Goal: Transaction & Acquisition: Purchase product/service

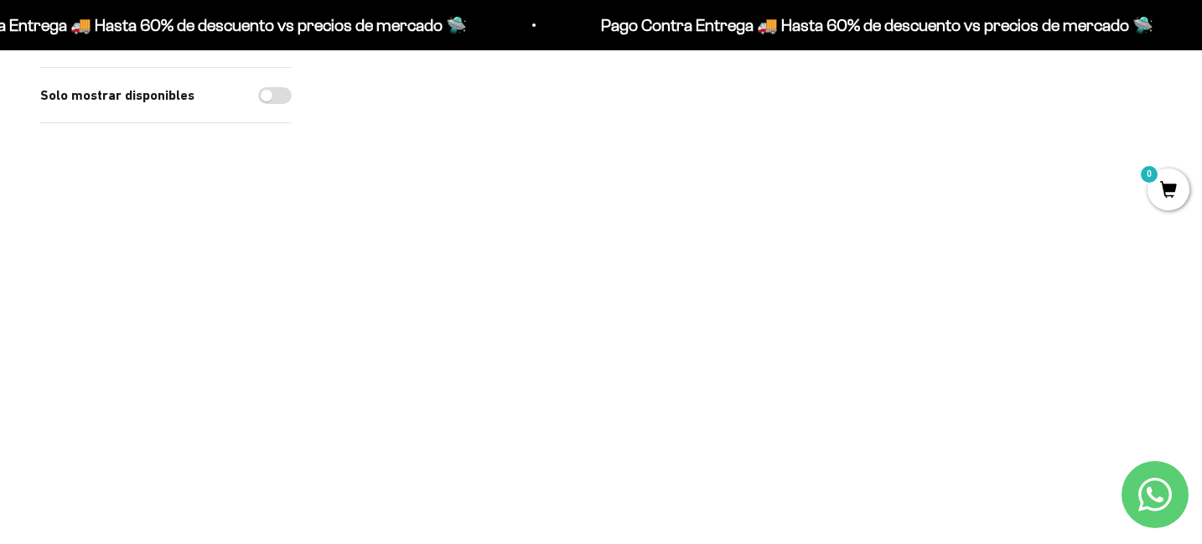
scroll to position [441, 0]
click at [926, 318] on link "Proteína Aislada ISO - Café" at bounding box center [917, 332] width 122 height 35
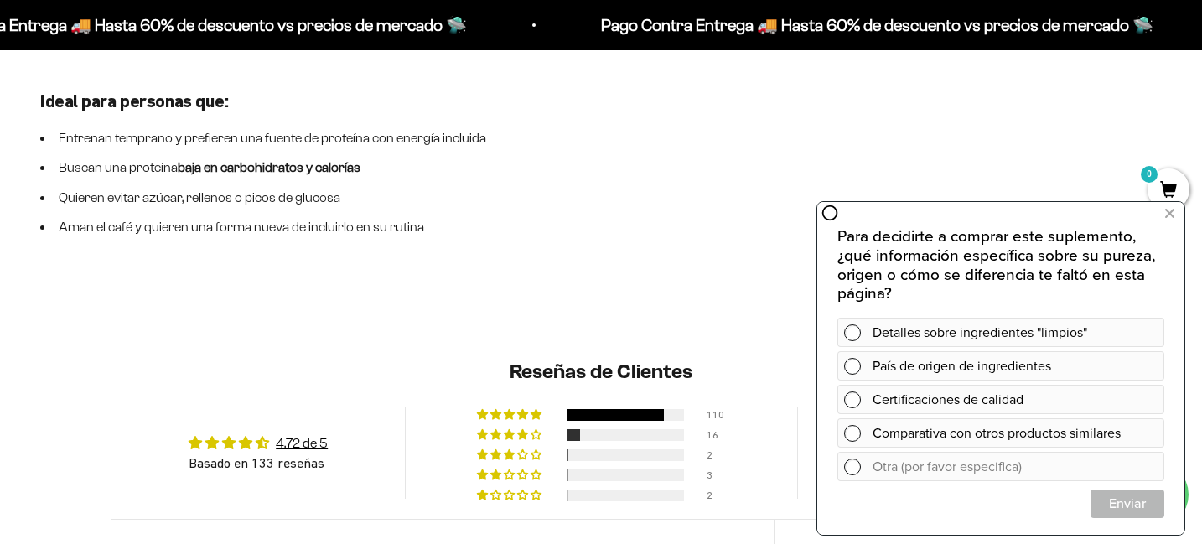
scroll to position [2324, 0]
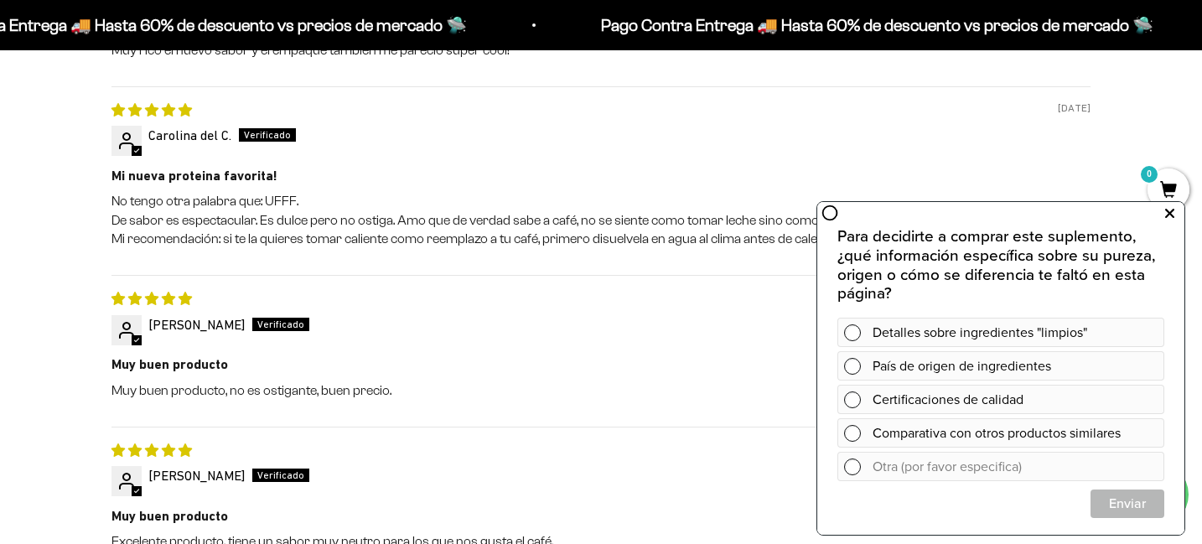
click at [1169, 215] on icon at bounding box center [1169, 214] width 9 height 22
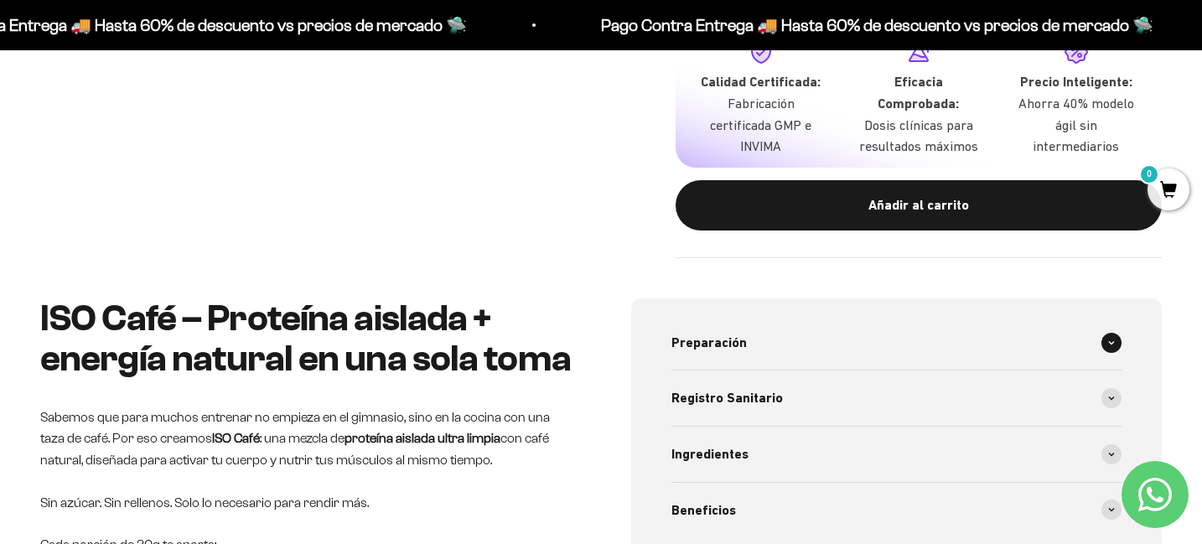
scroll to position [843, 0]
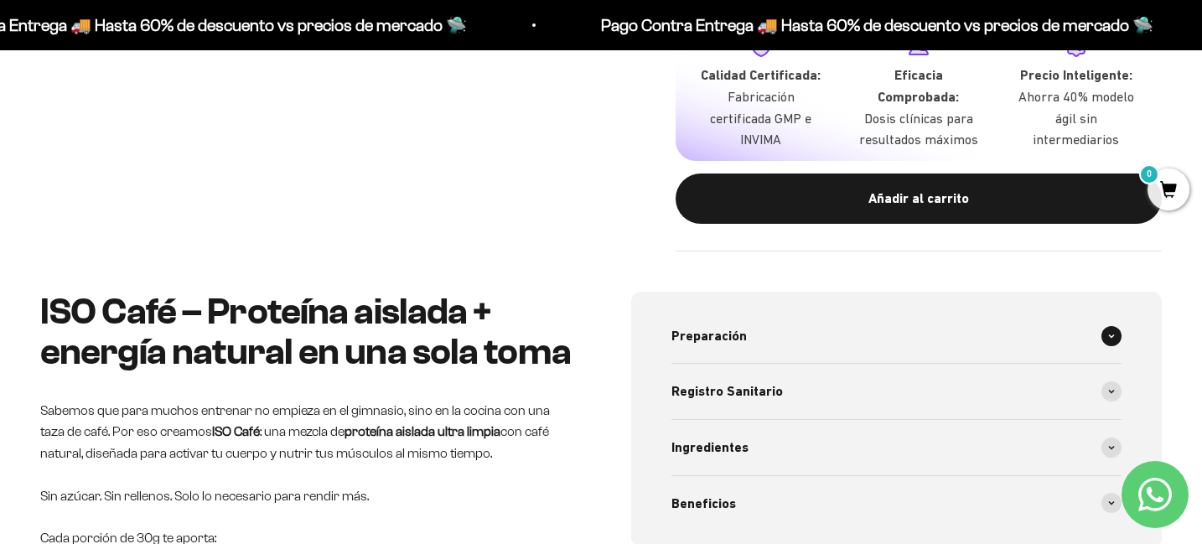
click at [1111, 334] on icon at bounding box center [1111, 335] width 5 height 3
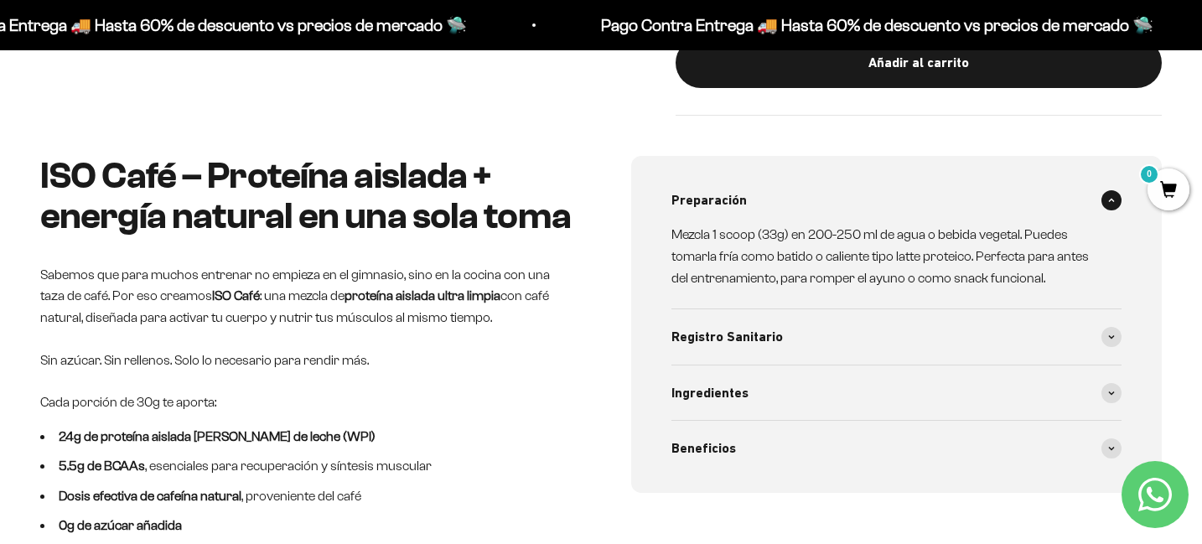
scroll to position [981, 0]
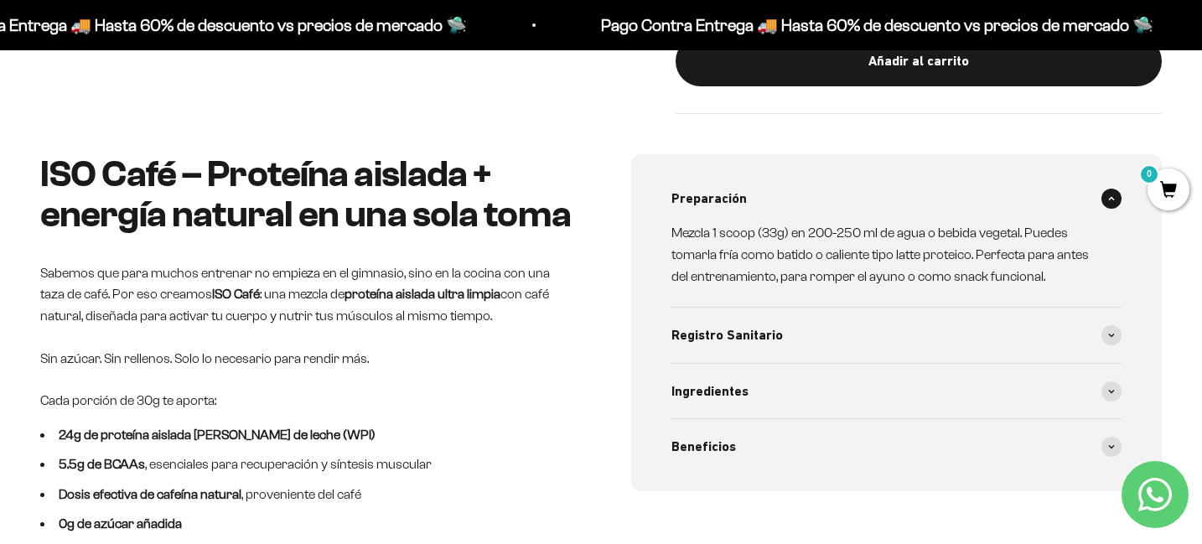
click at [1124, 337] on div "Preparación Mezcla 1 scoop (33g) en 200-250 ml de agua o bebida vegetal. Puedes…" at bounding box center [896, 322] width 530 height 337
click at [1112, 334] on icon at bounding box center [1111, 335] width 7 height 5
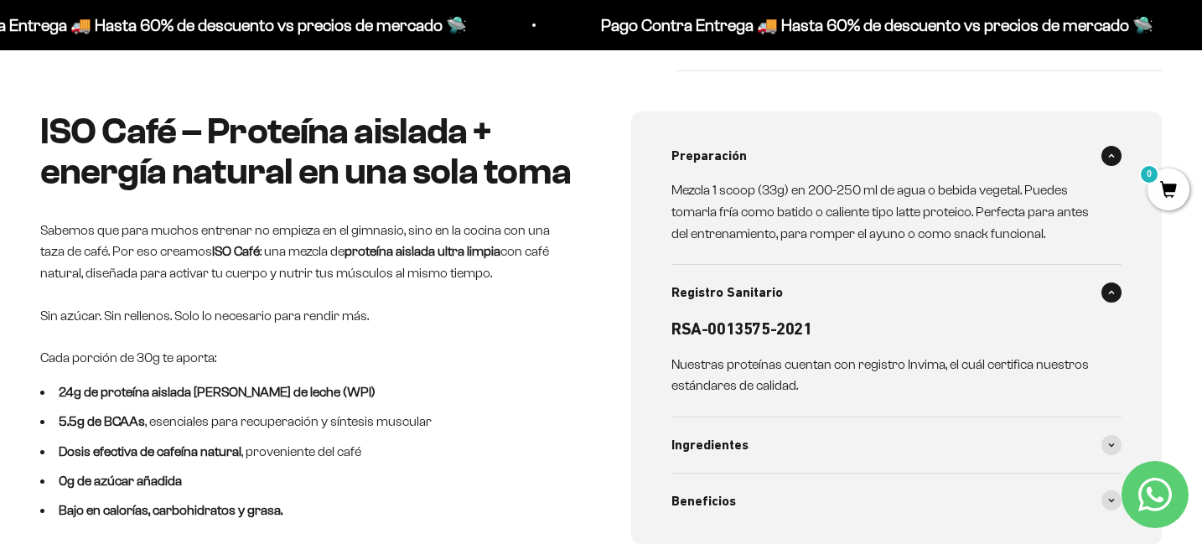
scroll to position [1084, 0]
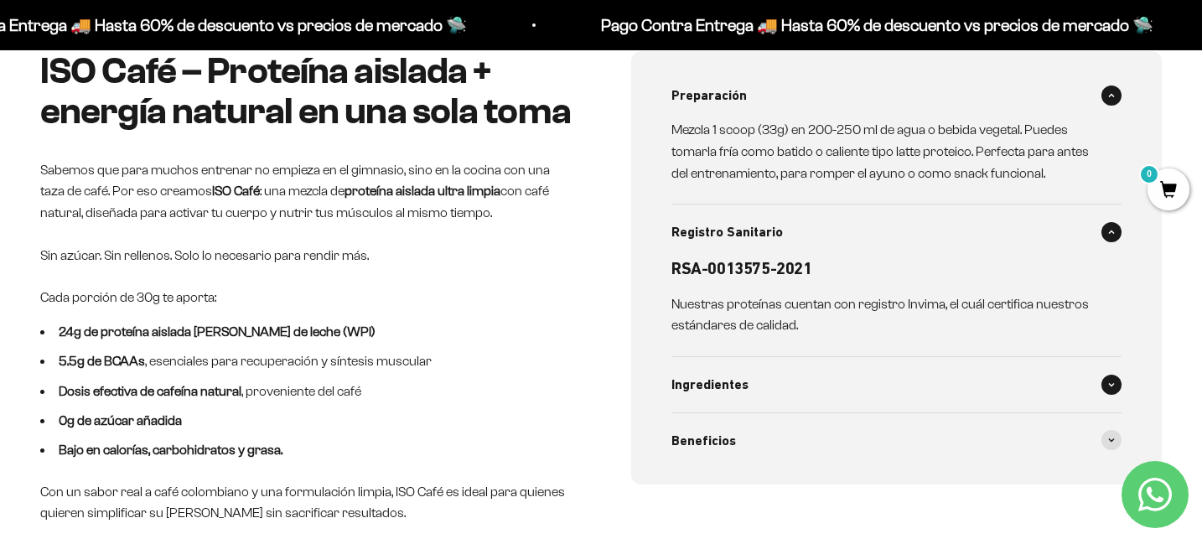
click at [1116, 378] on span at bounding box center [1111, 385] width 20 height 20
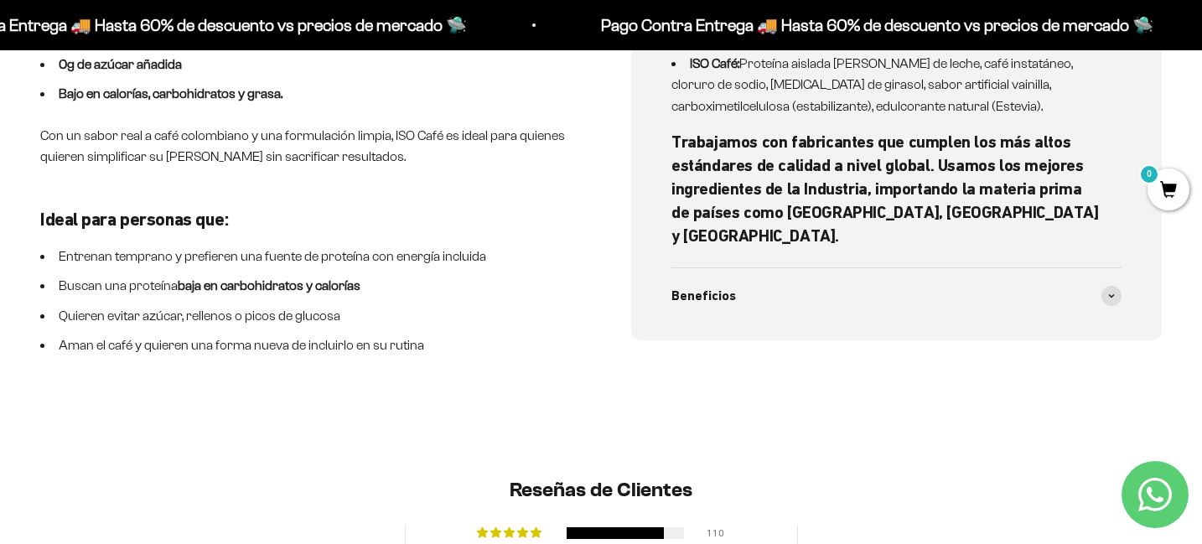
scroll to position [1440, 0]
click at [895, 268] on div "Beneficios" at bounding box center [896, 295] width 450 height 55
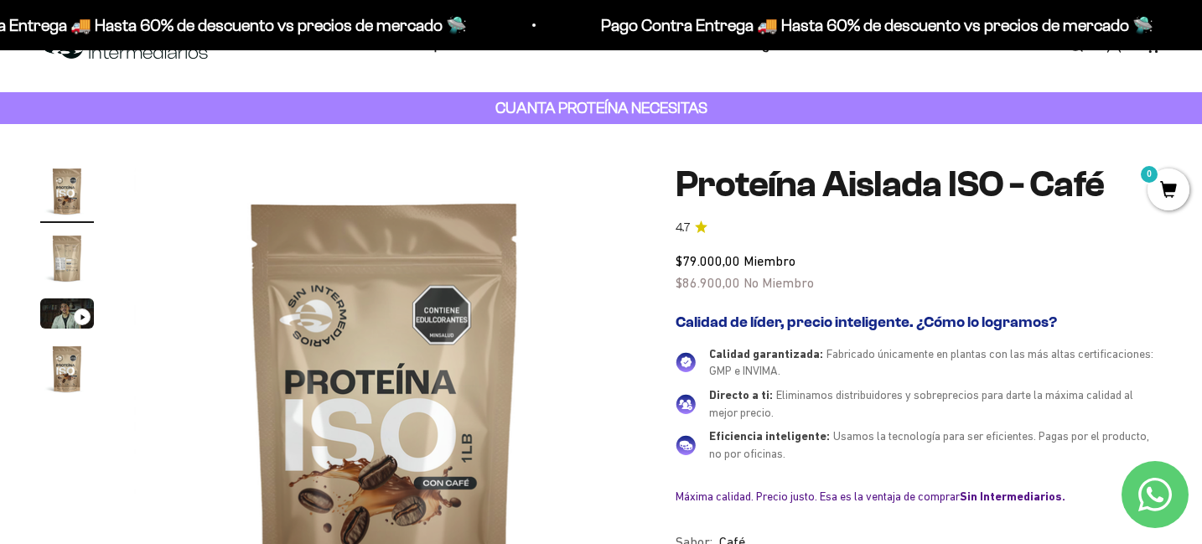
scroll to position [54, 0]
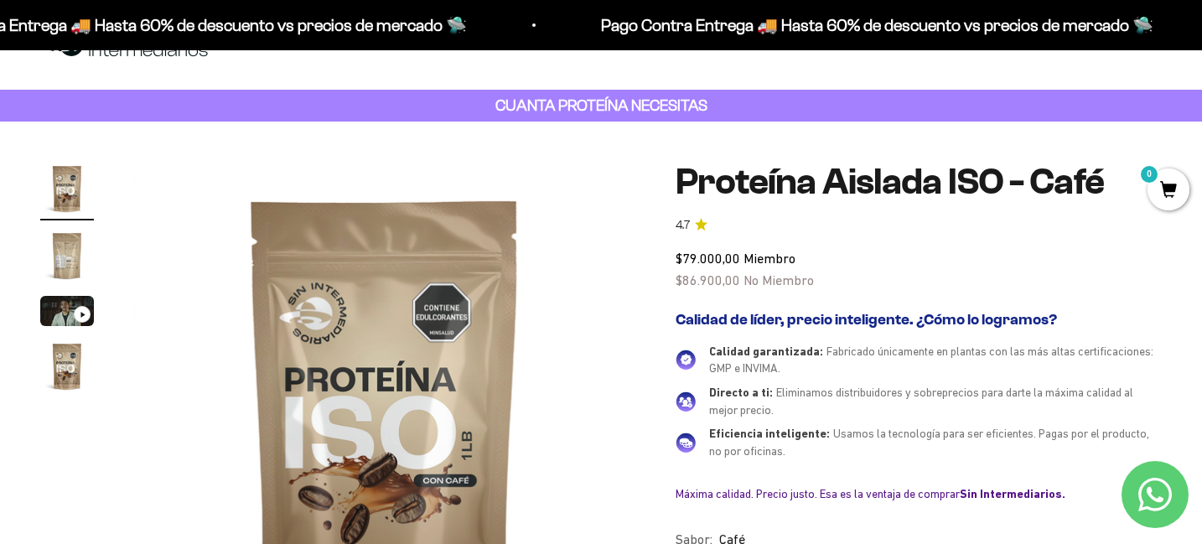
click at [69, 259] on img "Ir al artículo 2" at bounding box center [67, 256] width 54 height 54
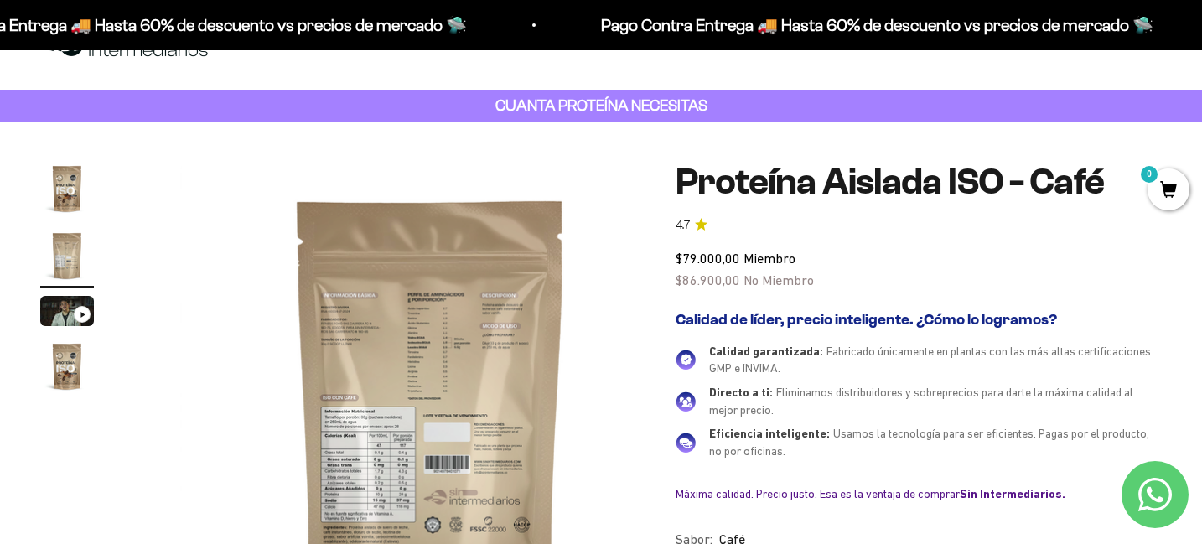
scroll to position [0, 520]
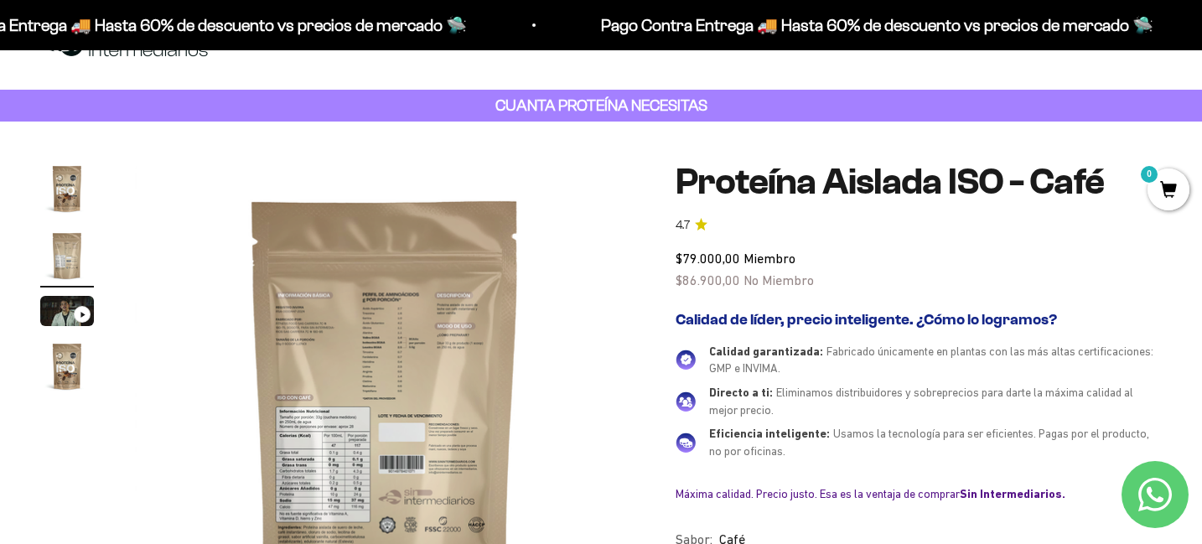
click at [344, 407] on img at bounding box center [385, 412] width 501 height 501
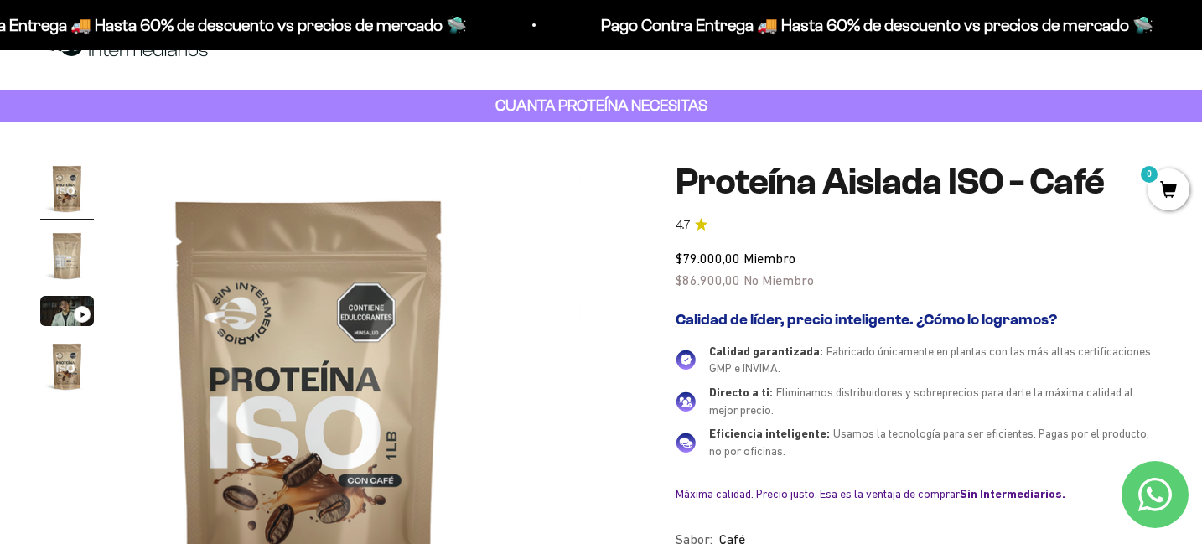
scroll to position [0, 0]
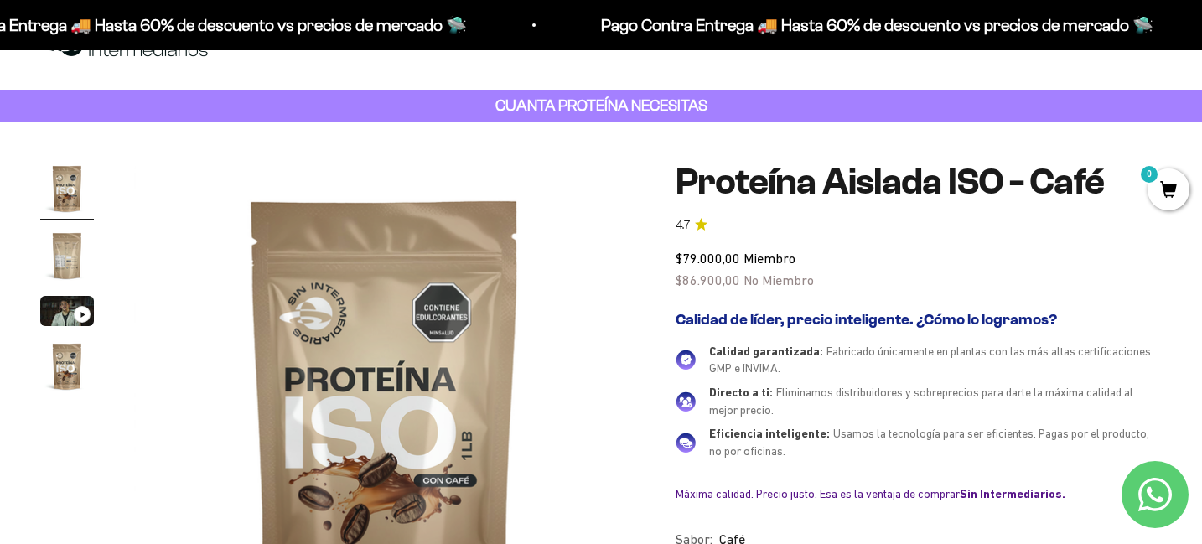
click at [60, 248] on img "Ir al artículo 2" at bounding box center [67, 256] width 54 height 54
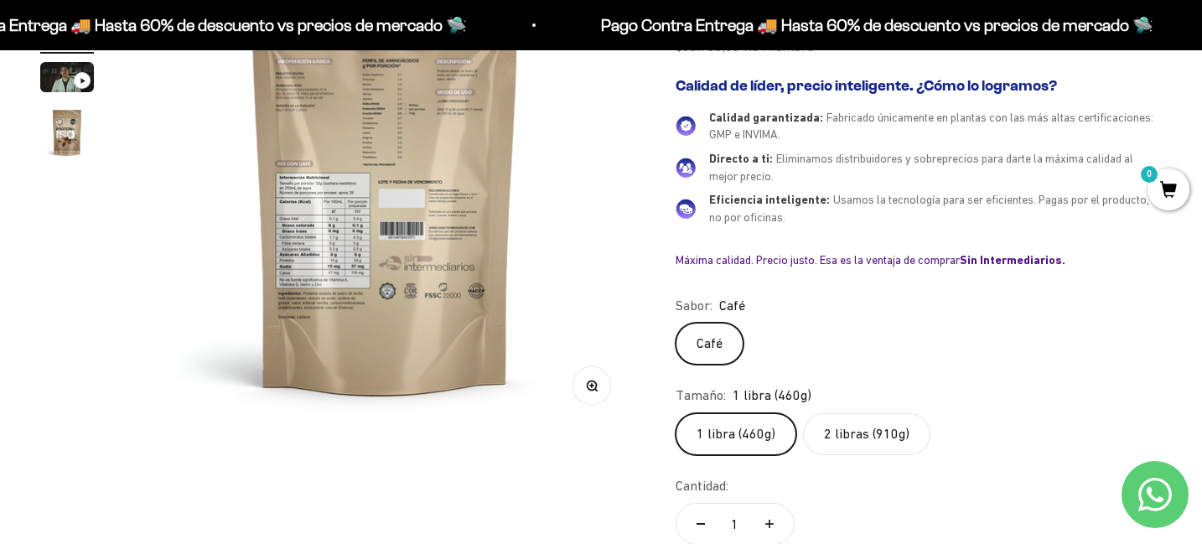
scroll to position [288, 0]
click at [588, 393] on button "Zoom" at bounding box center [591, 384] width 38 height 38
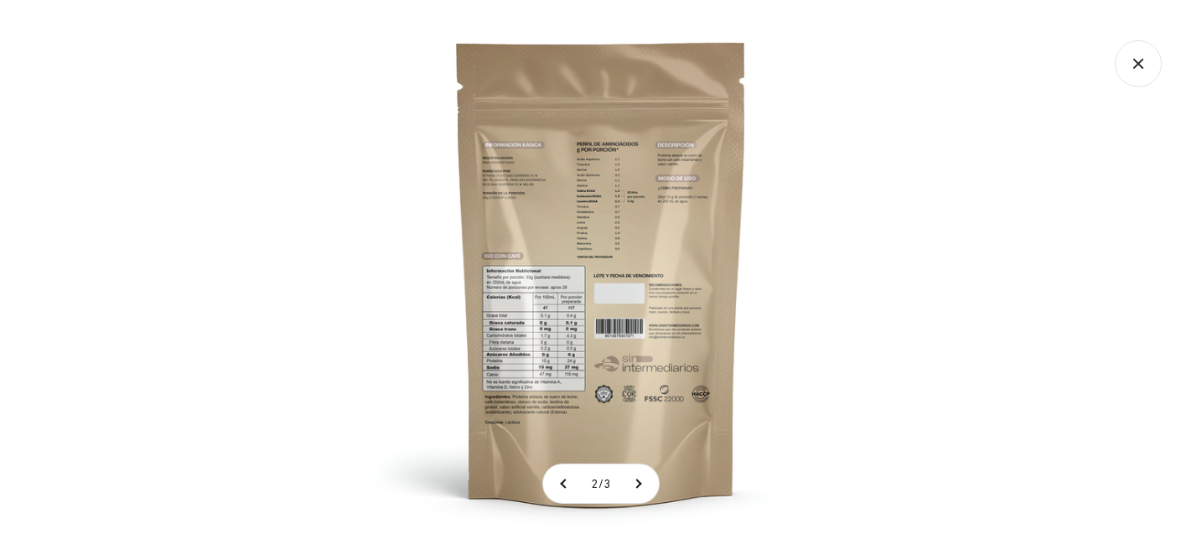
click at [594, 360] on img at bounding box center [601, 272] width 544 height 544
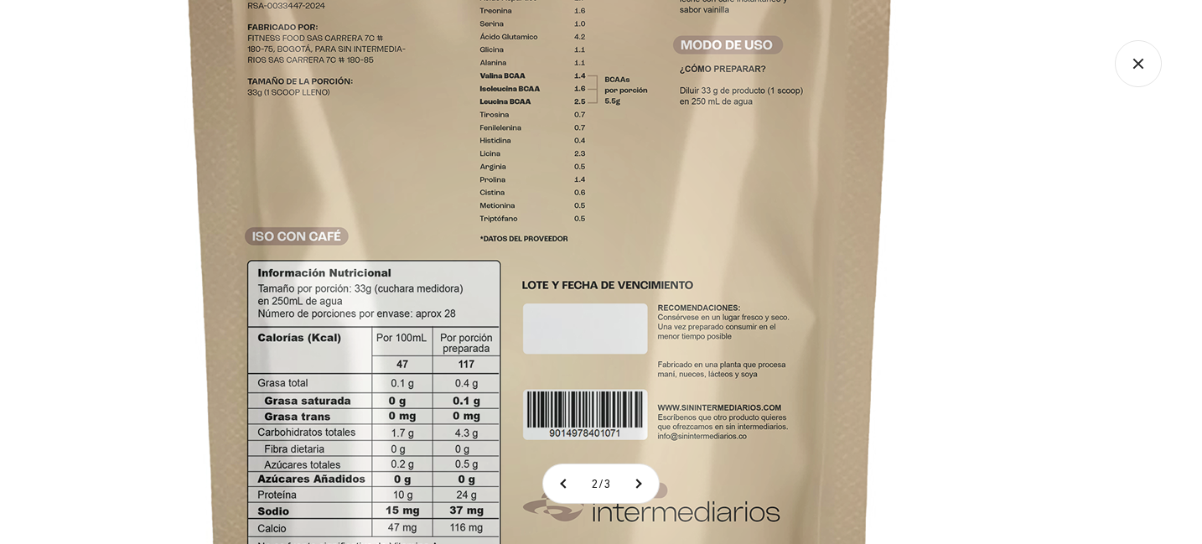
click at [296, 142] on img at bounding box center [540, 275] width 1341 height 1341
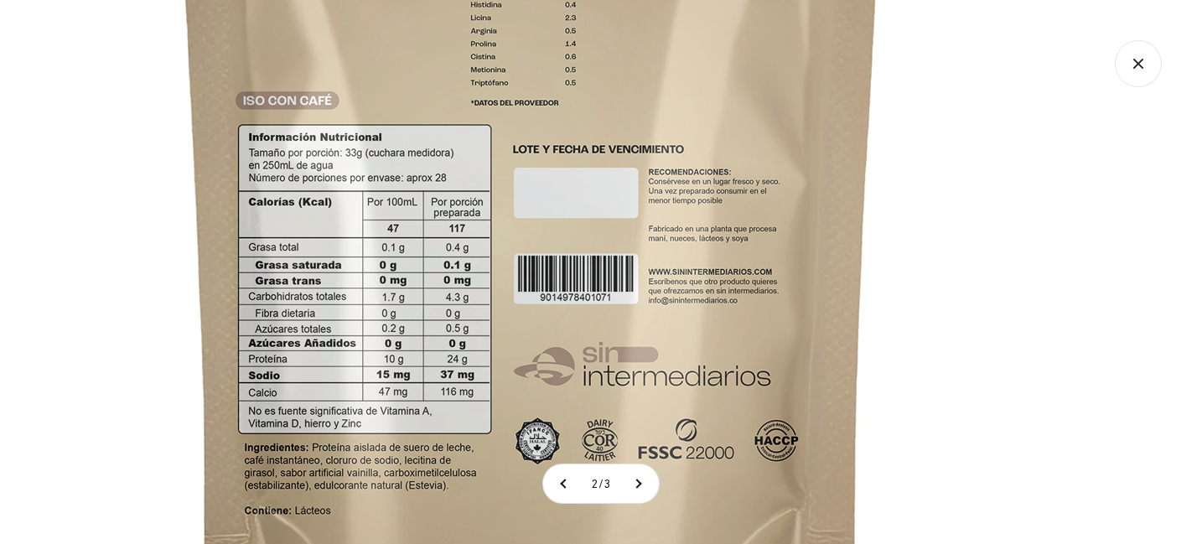
click at [308, 206] on img at bounding box center [531, 140] width 1341 height 1341
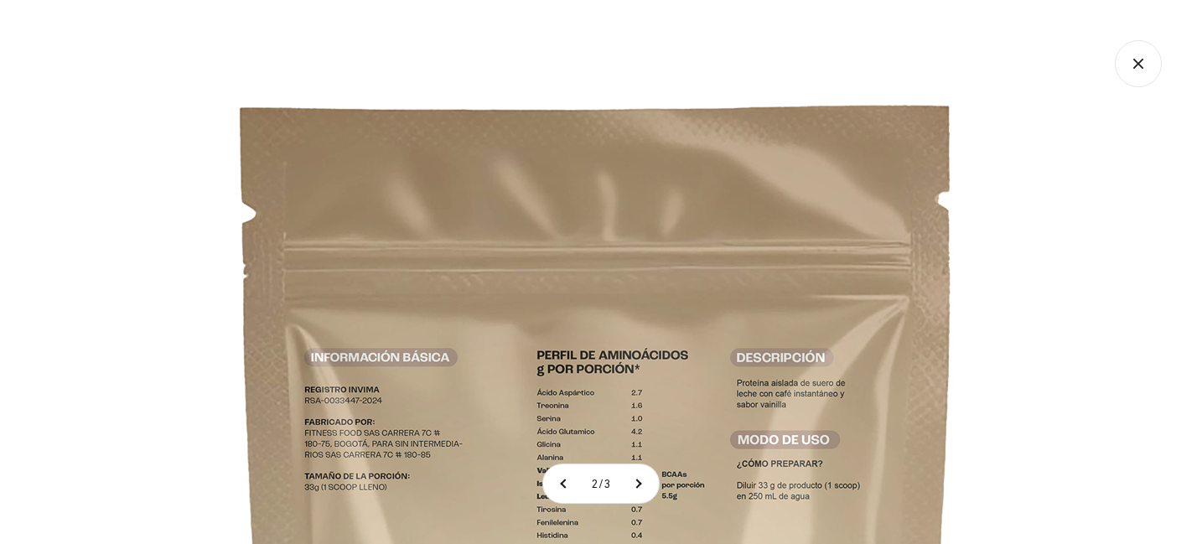
click at [1137, 58] on icon "Cerrar galería" at bounding box center [1138, 63] width 47 height 47
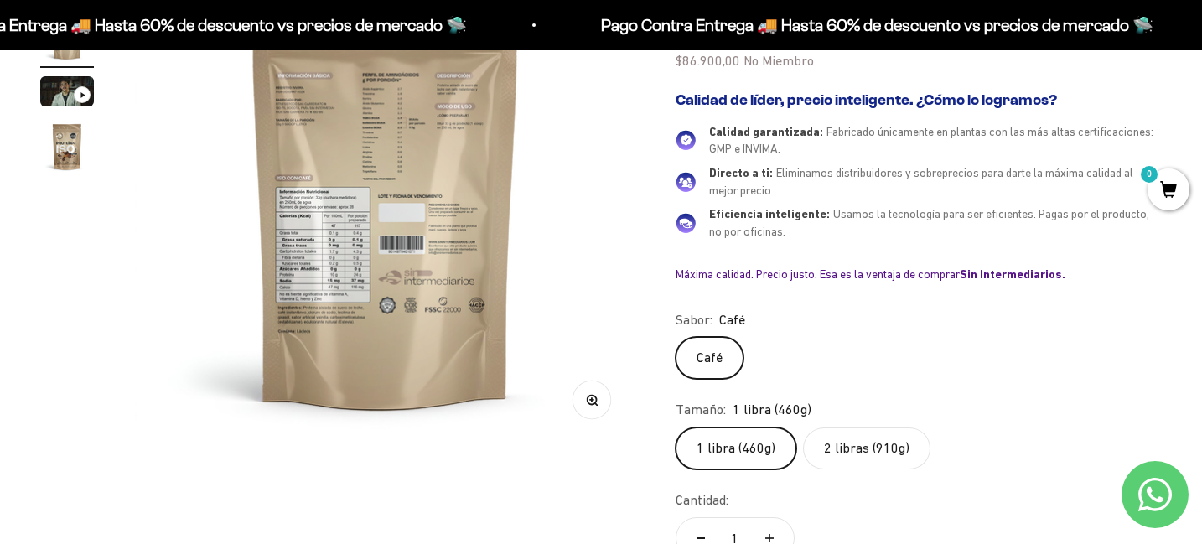
scroll to position [292, 0]
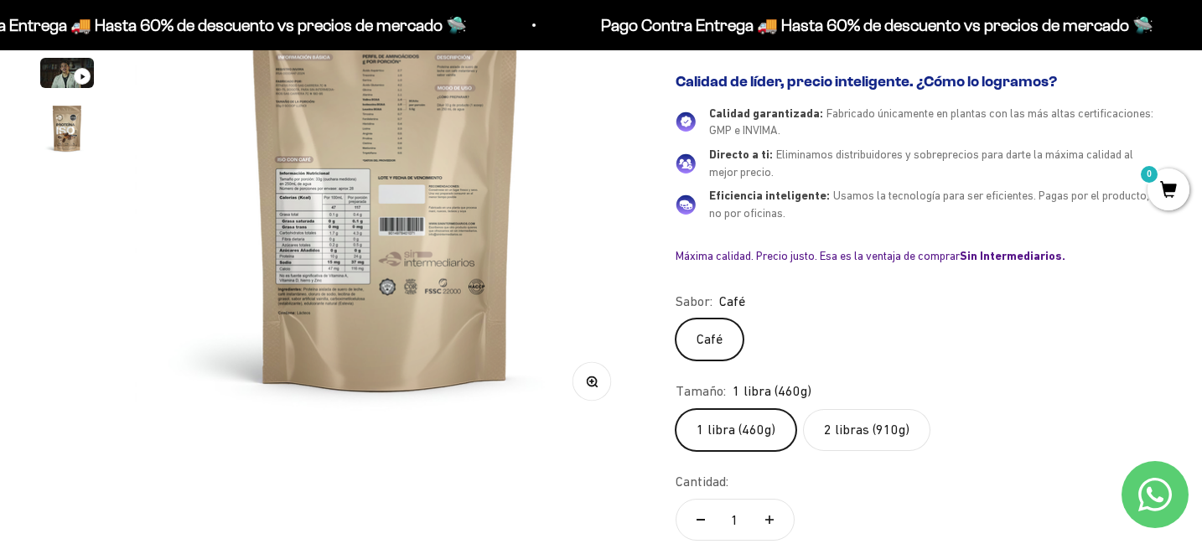
click at [859, 427] on label "2 libras (910g)" at bounding box center [866, 430] width 127 height 42
click at [675, 409] on input "2 libras (910g)" at bounding box center [675, 408] width 1 height 1
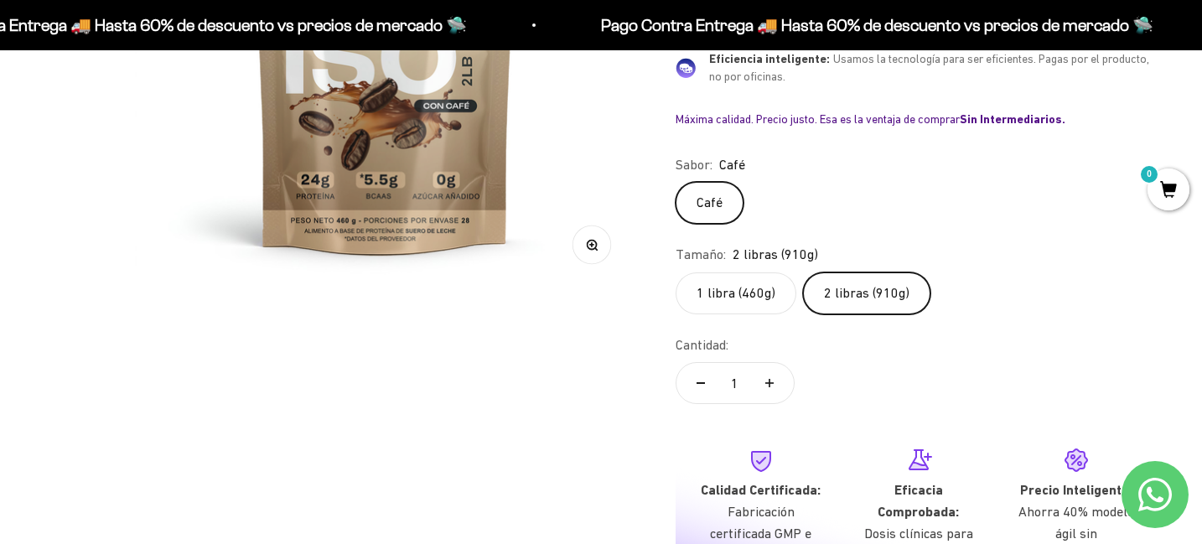
scroll to position [430, 0]
click at [739, 287] on label "1 libra (460g)" at bounding box center [735, 292] width 121 height 42
click at [675, 271] on input "1 libra (460g)" at bounding box center [675, 270] width 1 height 1
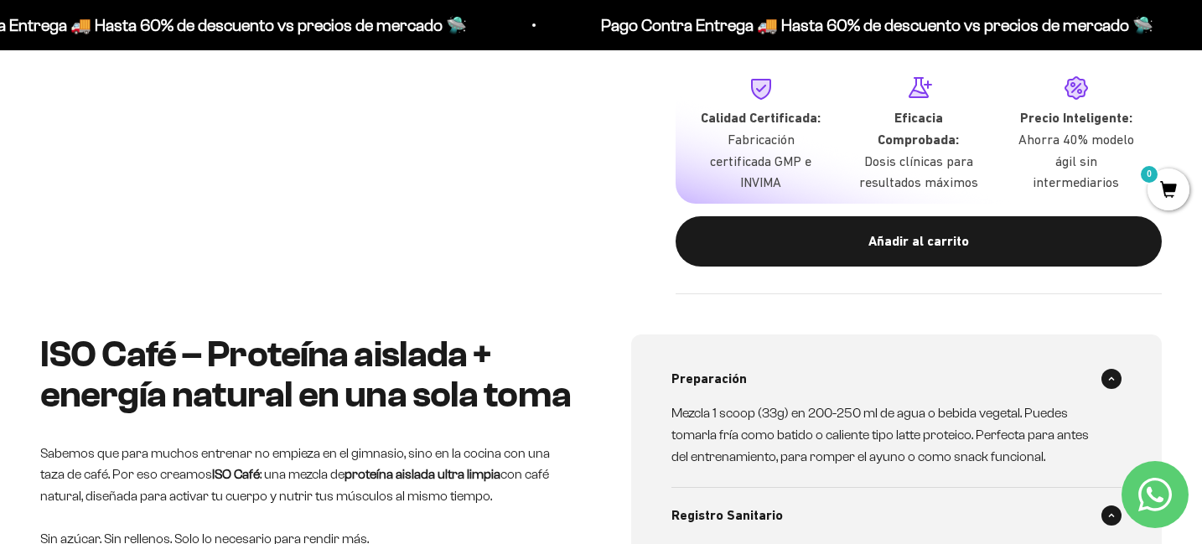
scroll to position [811, 0]
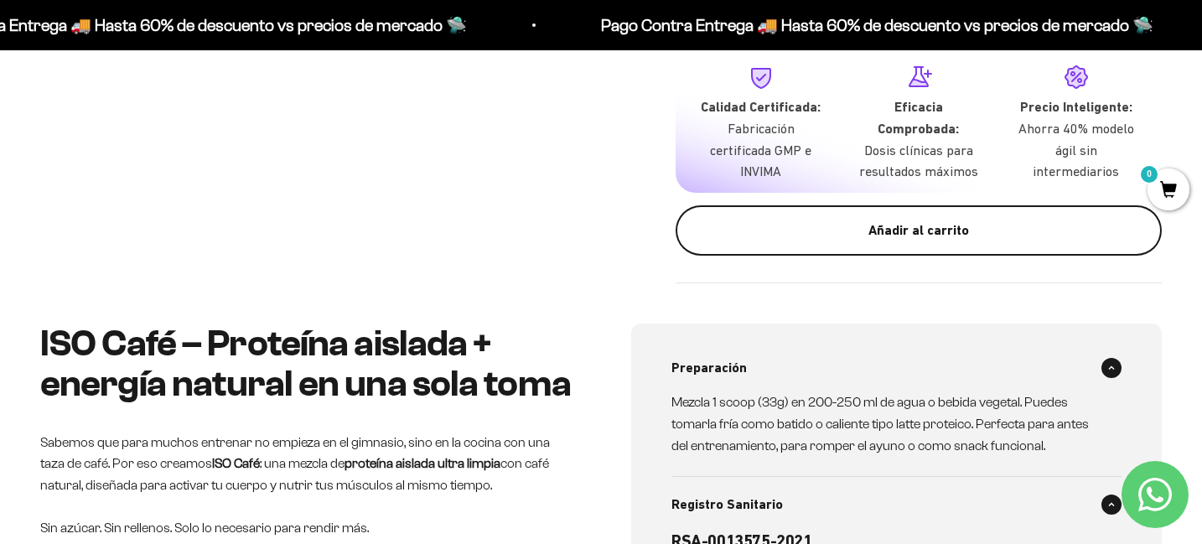
click at [811, 227] on div "Añadir al carrito" at bounding box center [919, 231] width 420 height 22
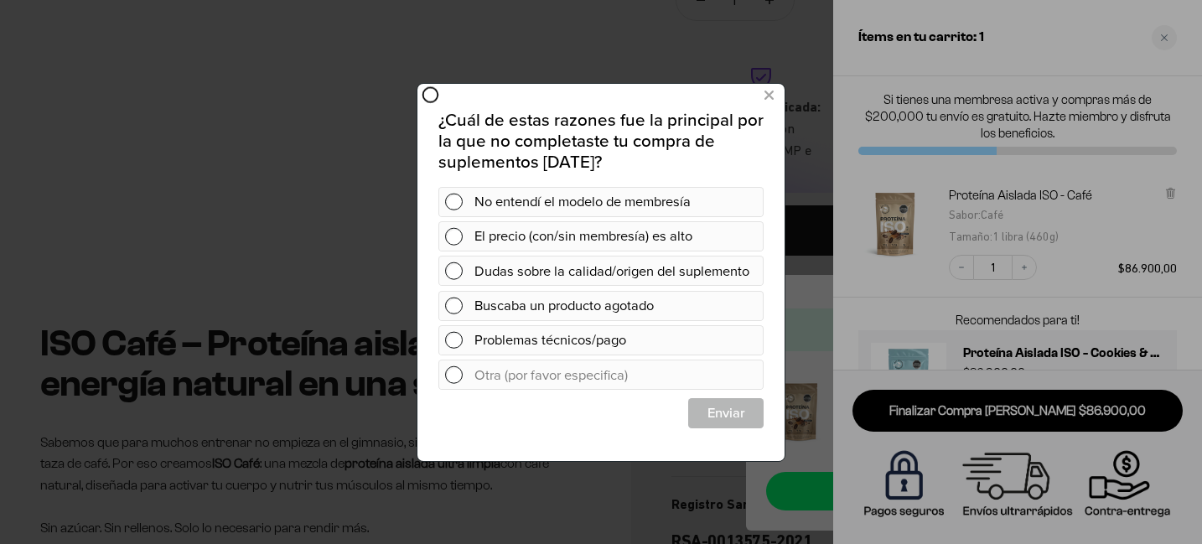
scroll to position [0, 0]
click at [770, 92] on icon at bounding box center [768, 95] width 9 height 23
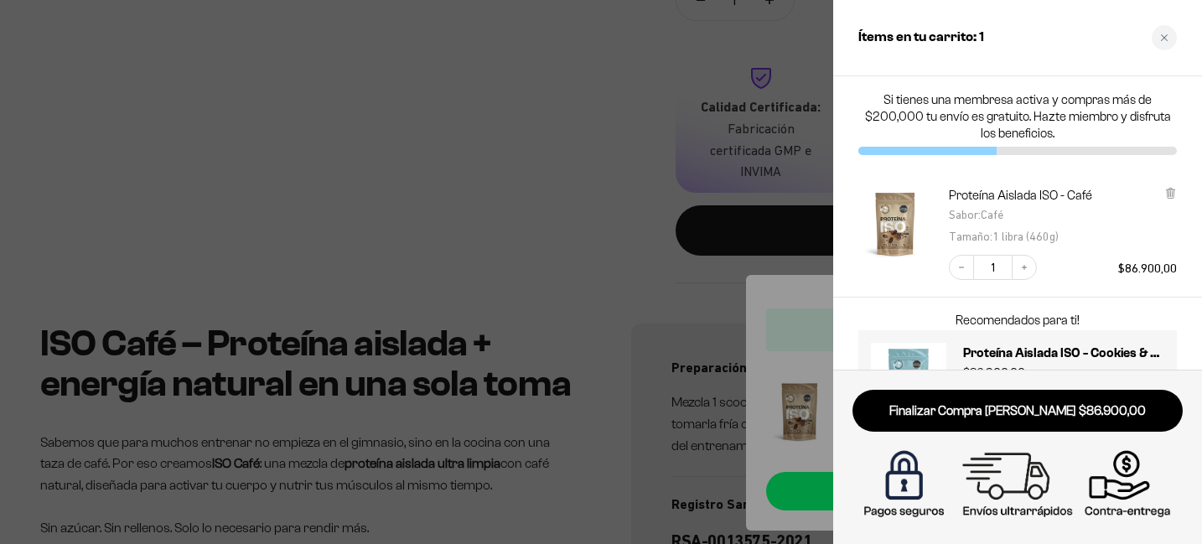
click at [546, 58] on div at bounding box center [601, 272] width 1202 height 544
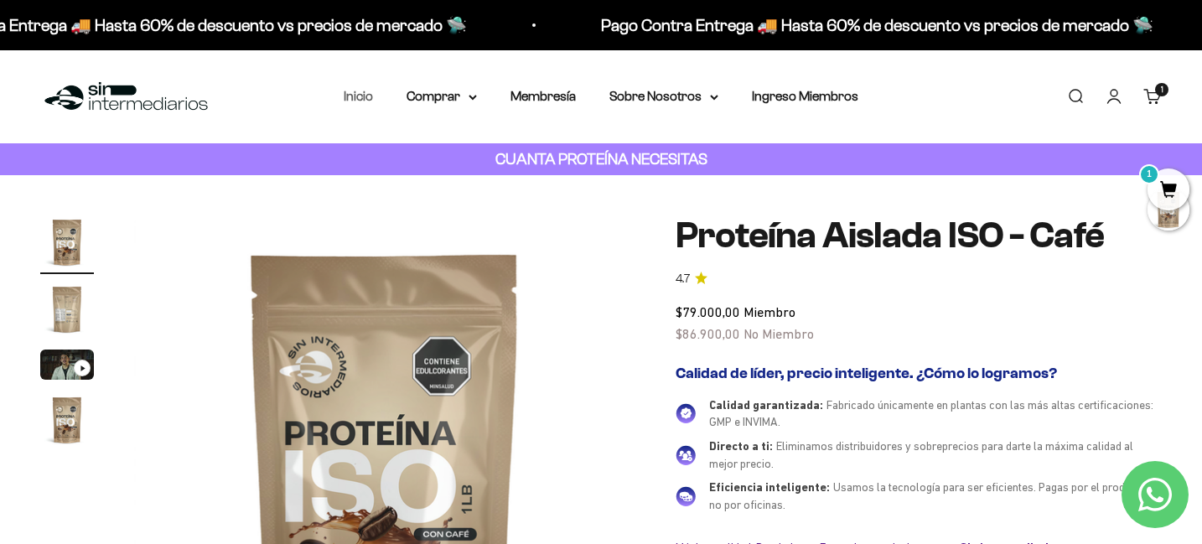
click at [353, 96] on link "Inicio" at bounding box center [358, 96] width 29 height 14
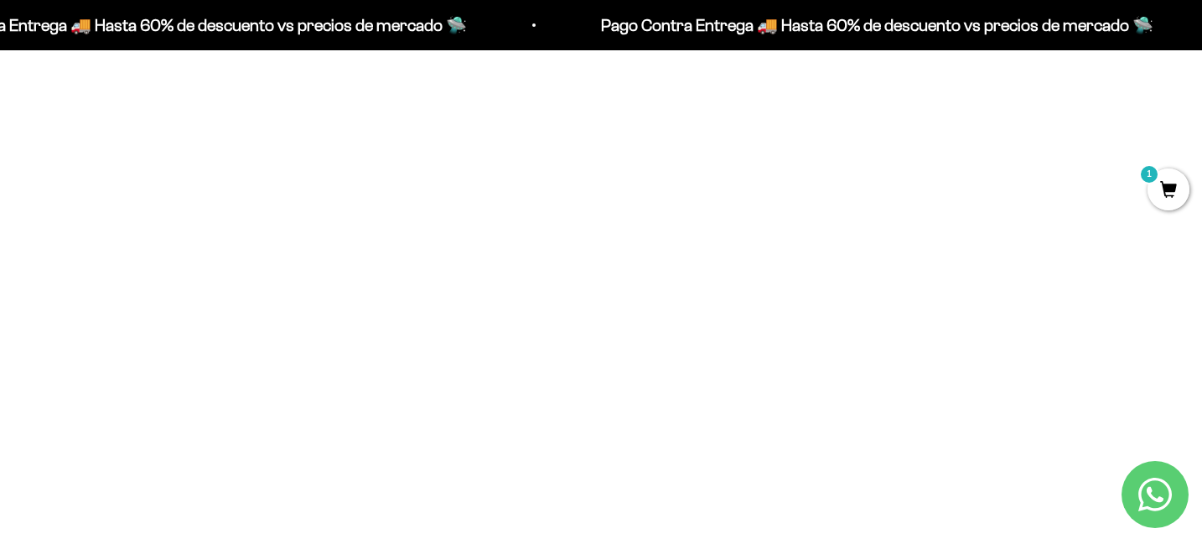
scroll to position [1262, 0]
click at [382, 355] on span at bounding box center [382, 356] width 16 height 19
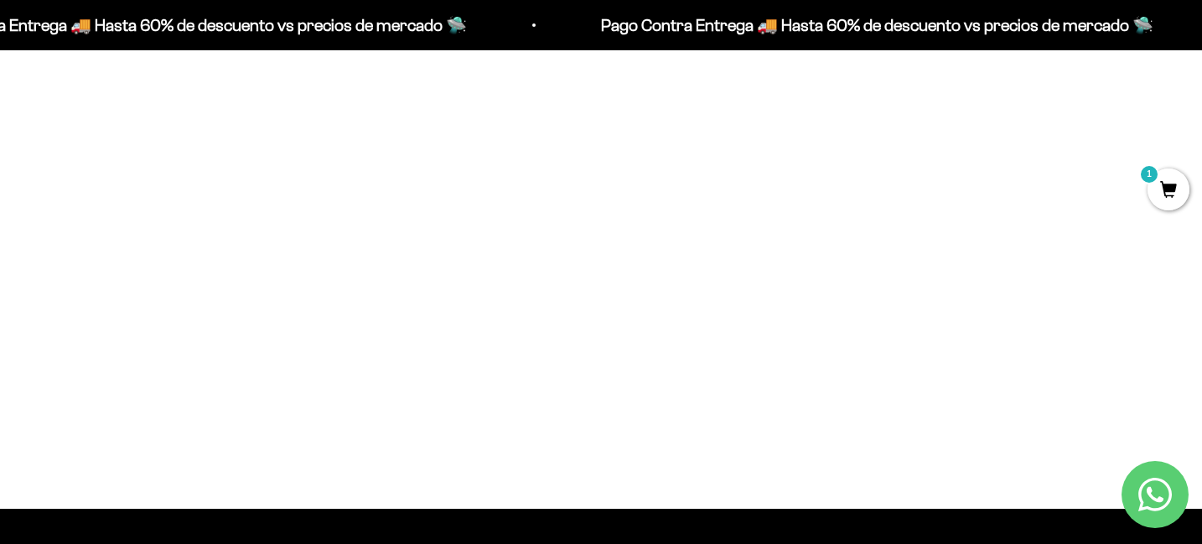
scroll to position [1327, 0]
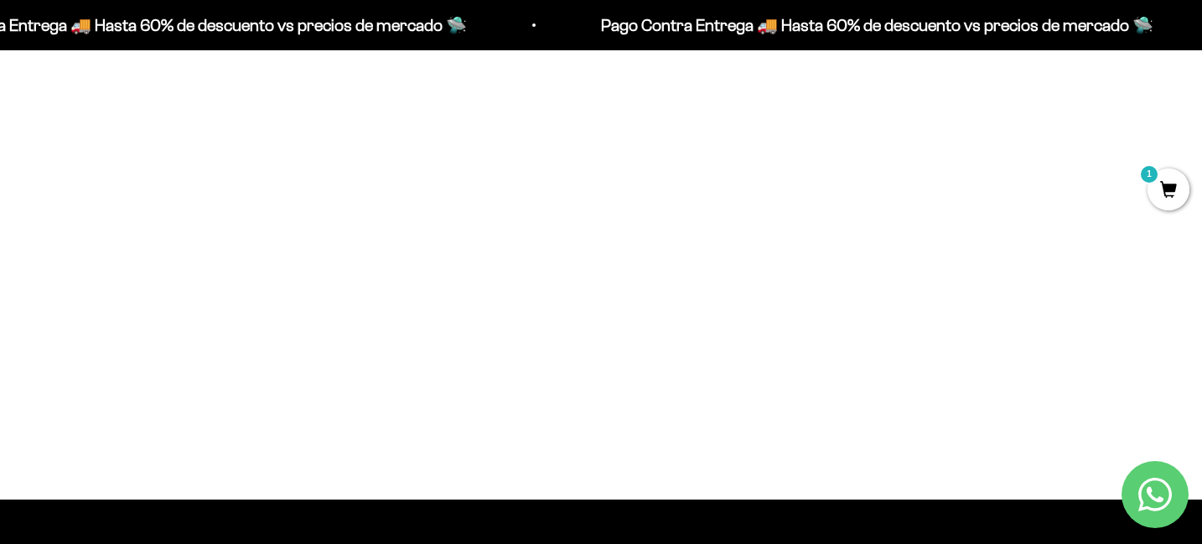
click at [253, 166] on span "Chocolate / 1 libra (460g)" at bounding box center [221, 167] width 115 height 13
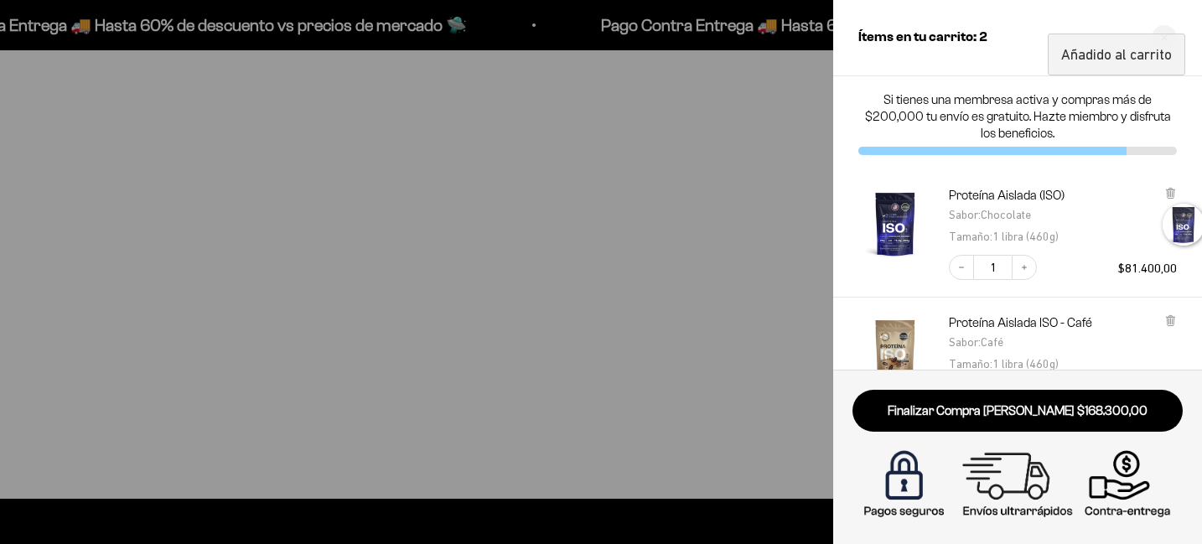
click at [427, 426] on div at bounding box center [601, 272] width 1202 height 544
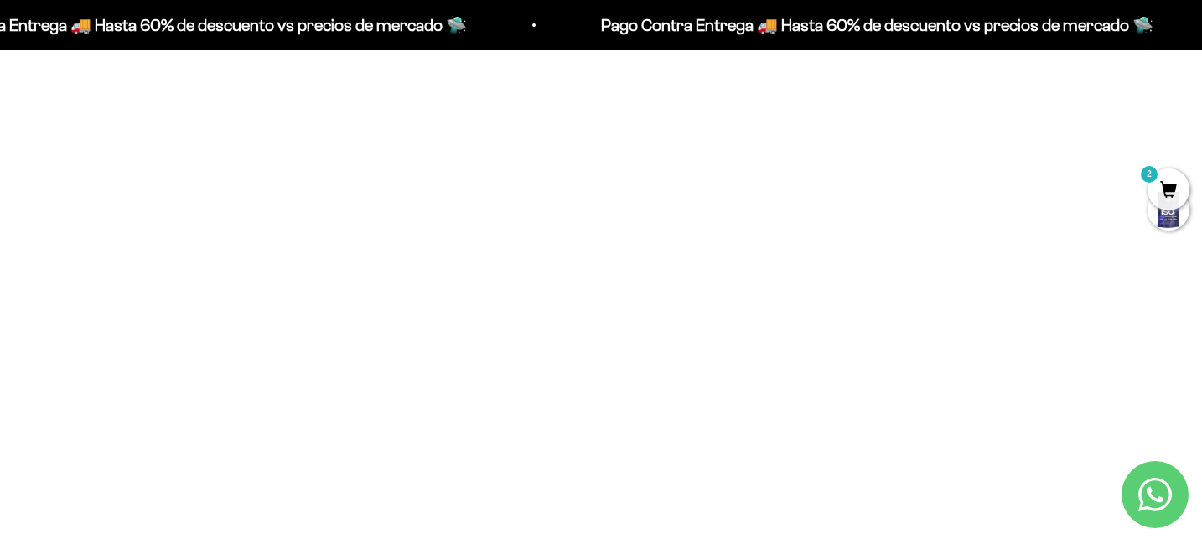
scroll to position [0, 0]
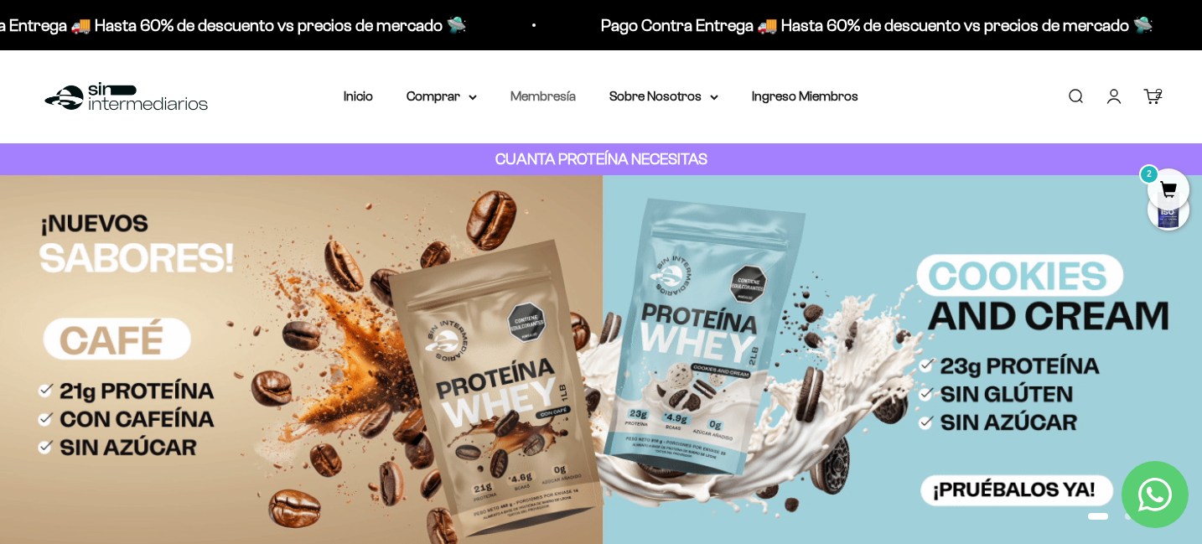
click at [551, 97] on link "Membresía" at bounding box center [542, 96] width 65 height 14
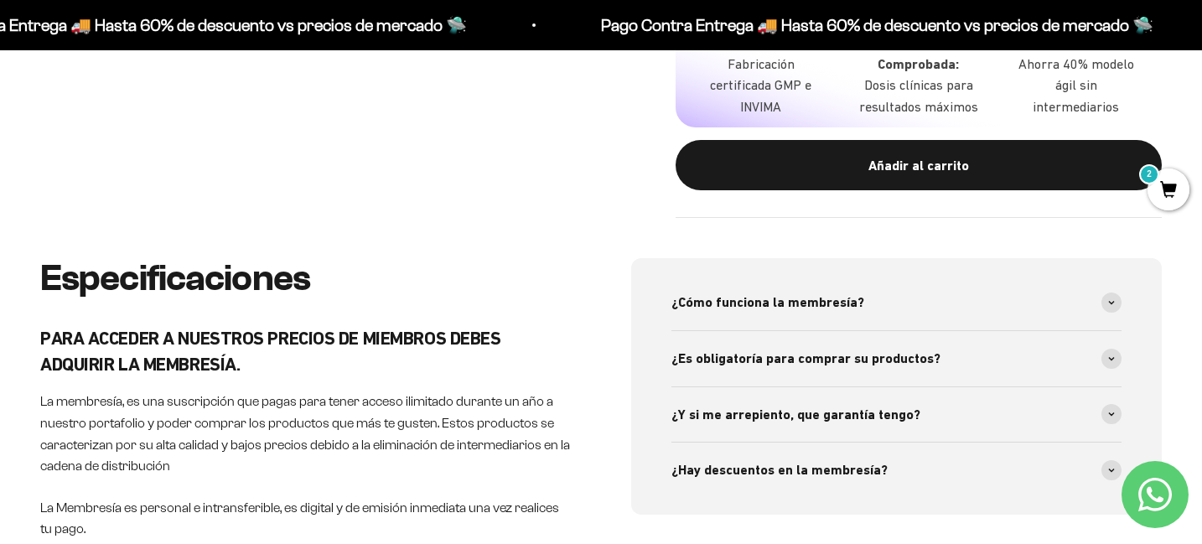
scroll to position [867, 0]
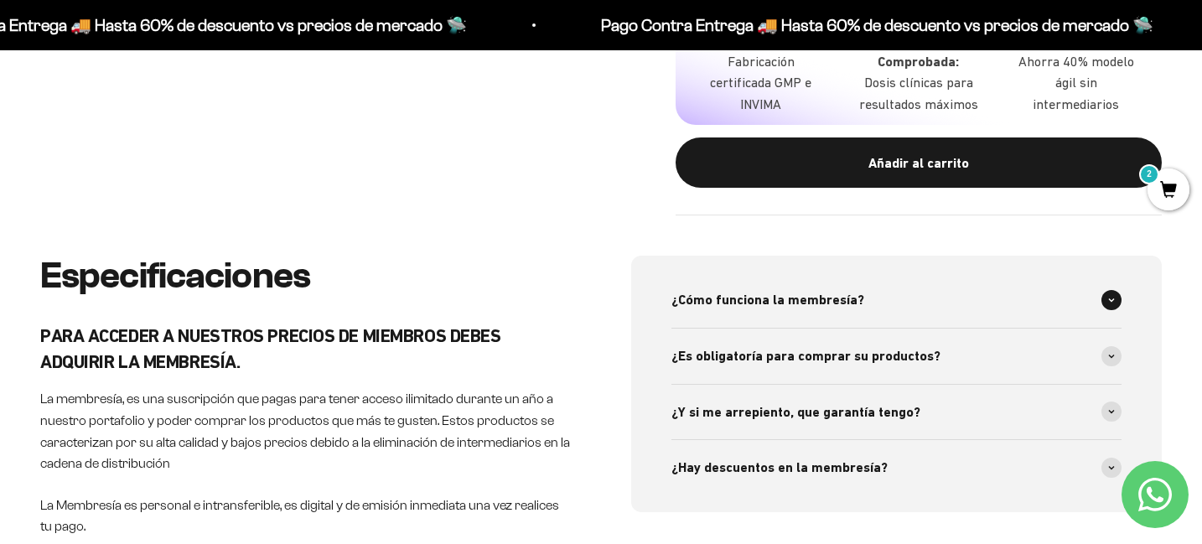
click at [1101, 287] on div "¿Cómo funciona la membresía?" at bounding box center [896, 299] width 450 height 55
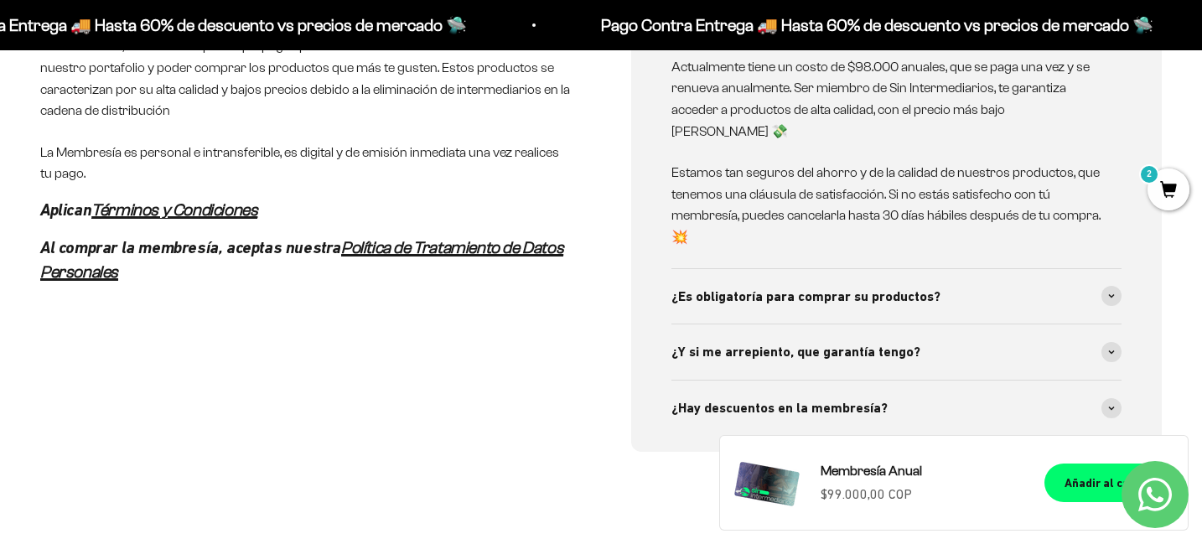
scroll to position [1222, 0]
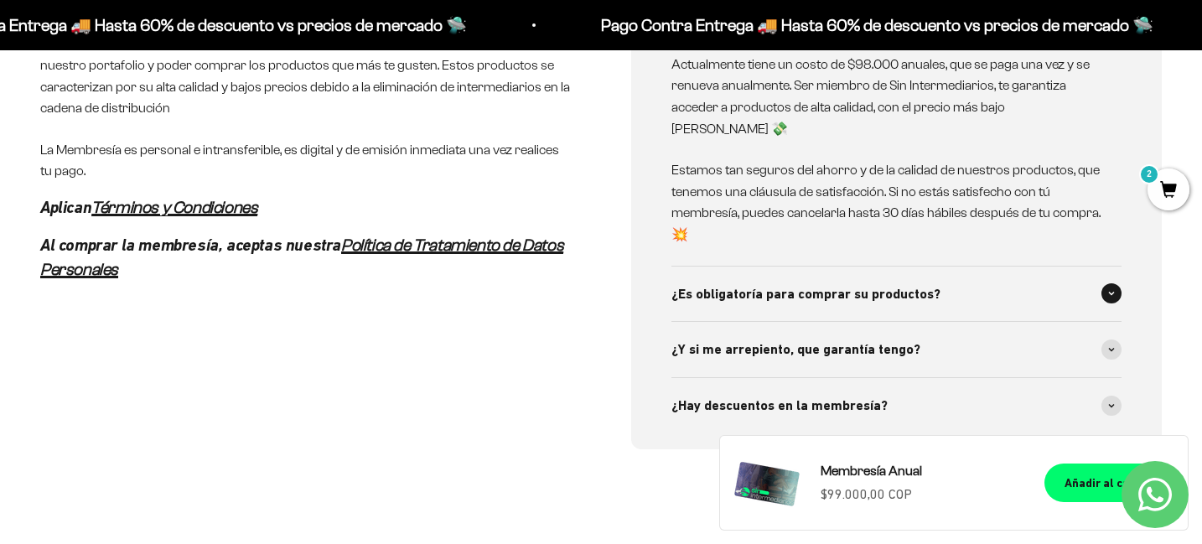
click at [993, 267] on div "¿Es obligatoría para comprar su productos?" at bounding box center [896, 294] width 450 height 55
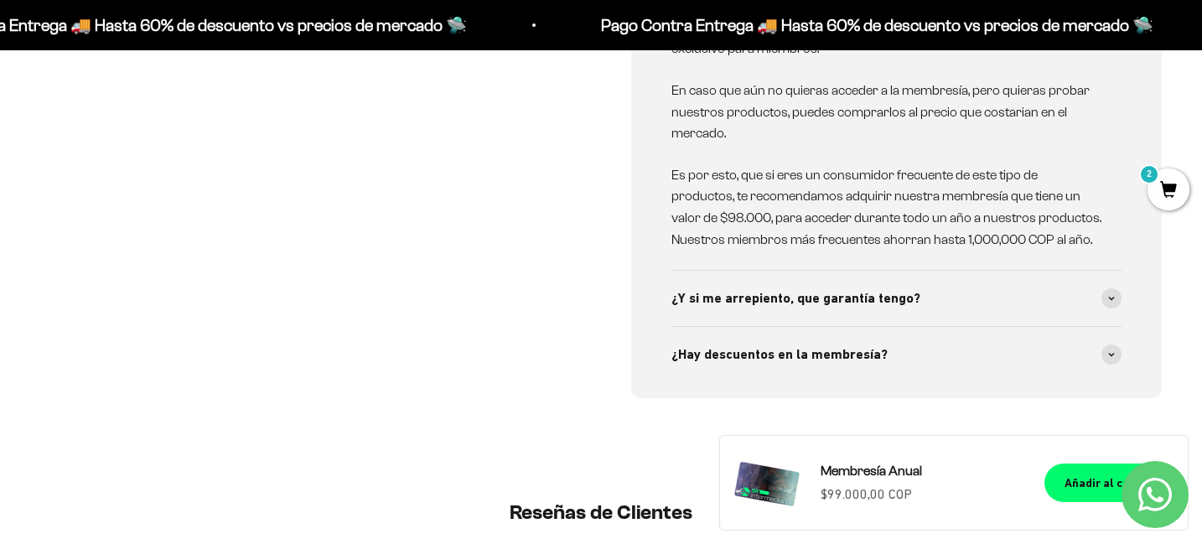
scroll to position [1545, 0]
click at [960, 282] on div "¿Y si me arrepiento, que garantía tengo?" at bounding box center [896, 297] width 450 height 55
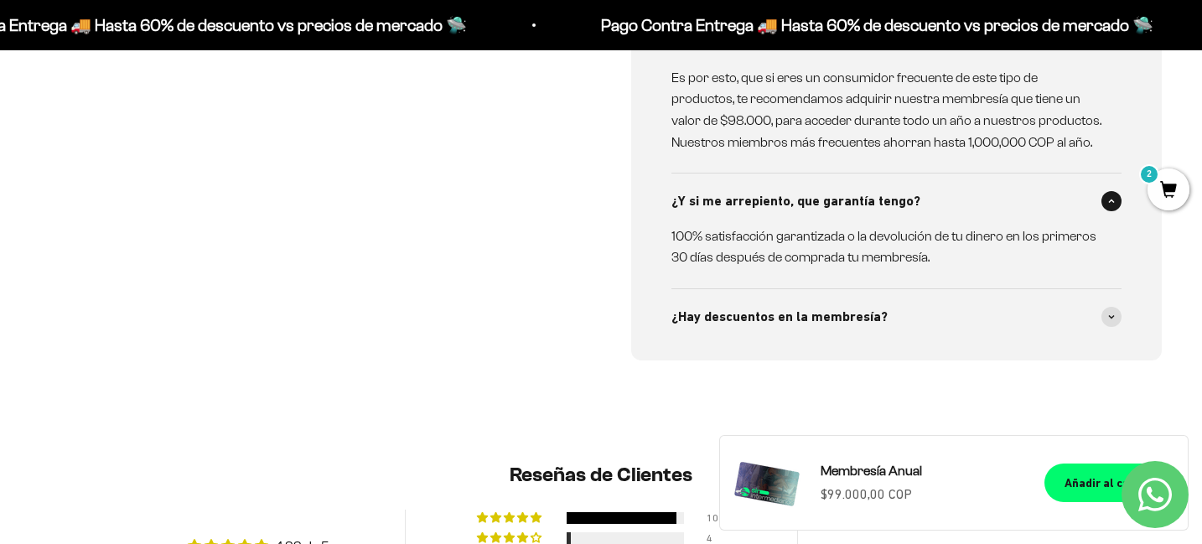
scroll to position [1653, 0]
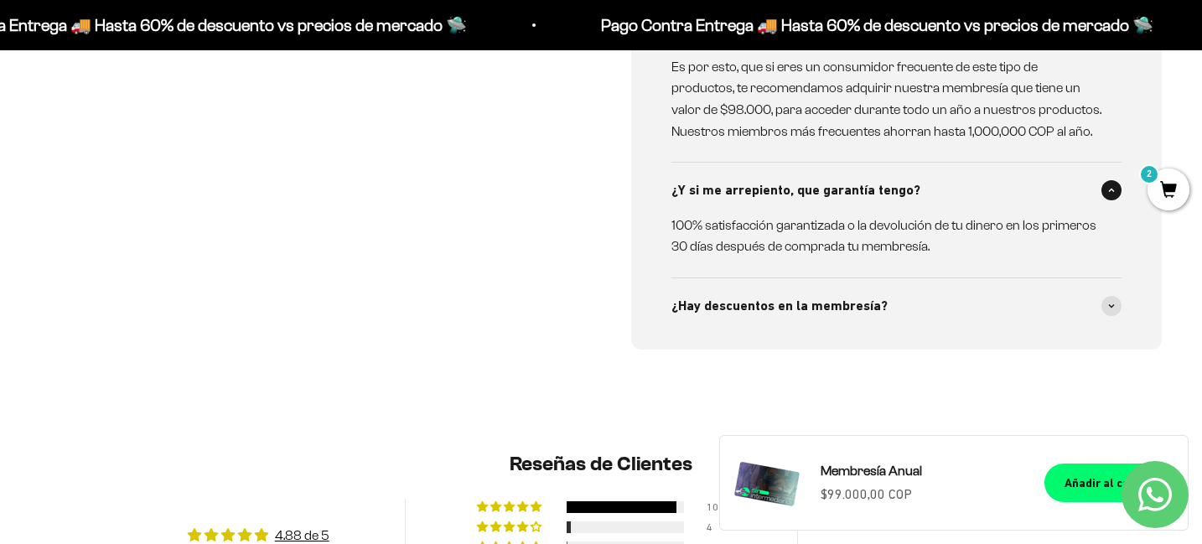
click at [960, 282] on div "¿Hay descuentos en la membresía?" at bounding box center [896, 305] width 450 height 55
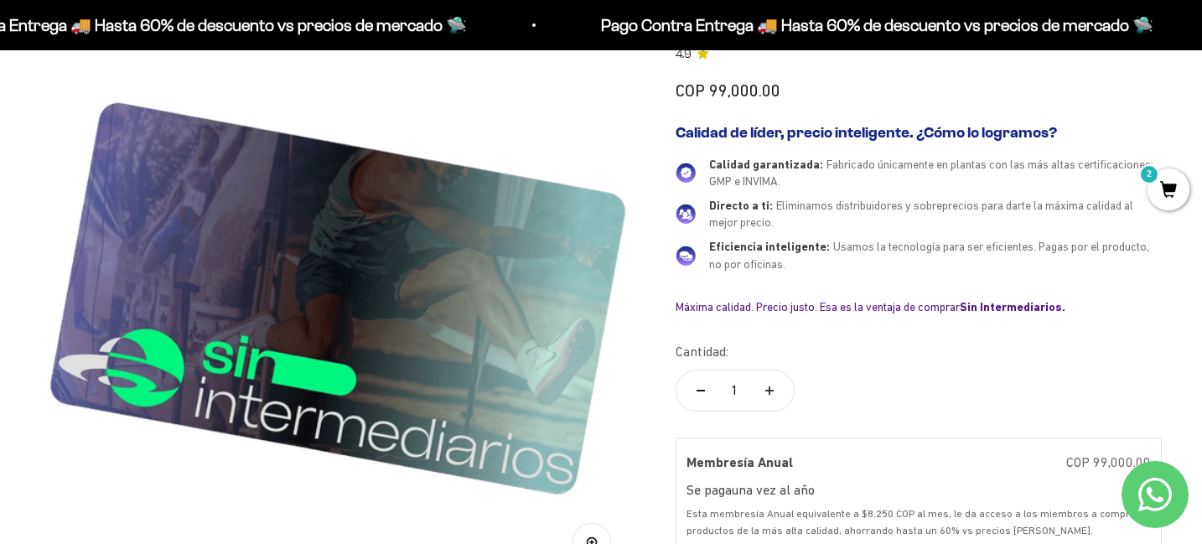
scroll to position [0, 0]
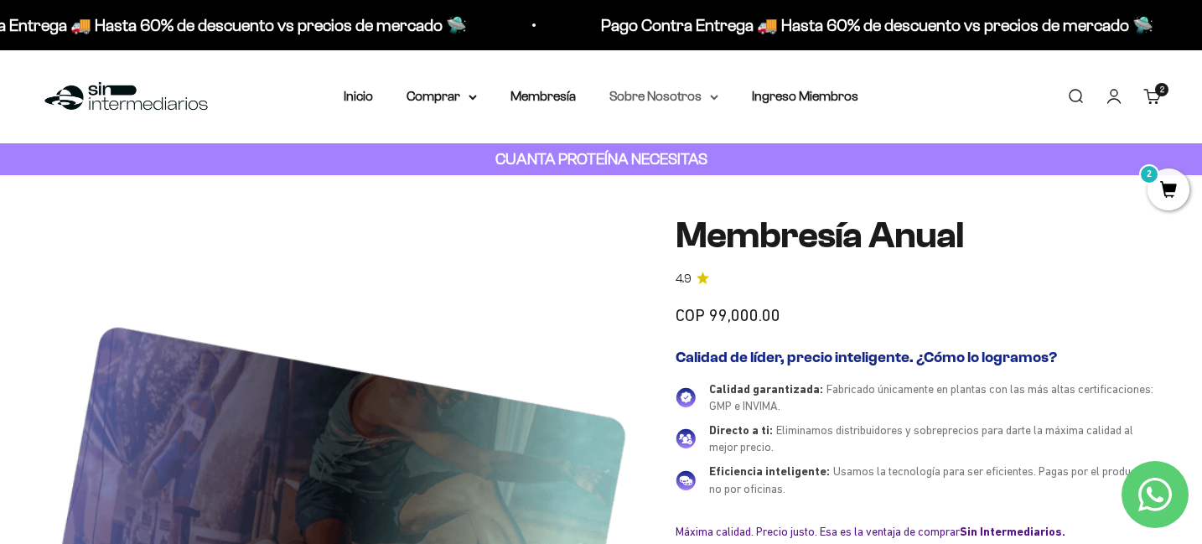
click at [705, 98] on summary "Sobre Nosotros" at bounding box center [663, 96] width 109 height 22
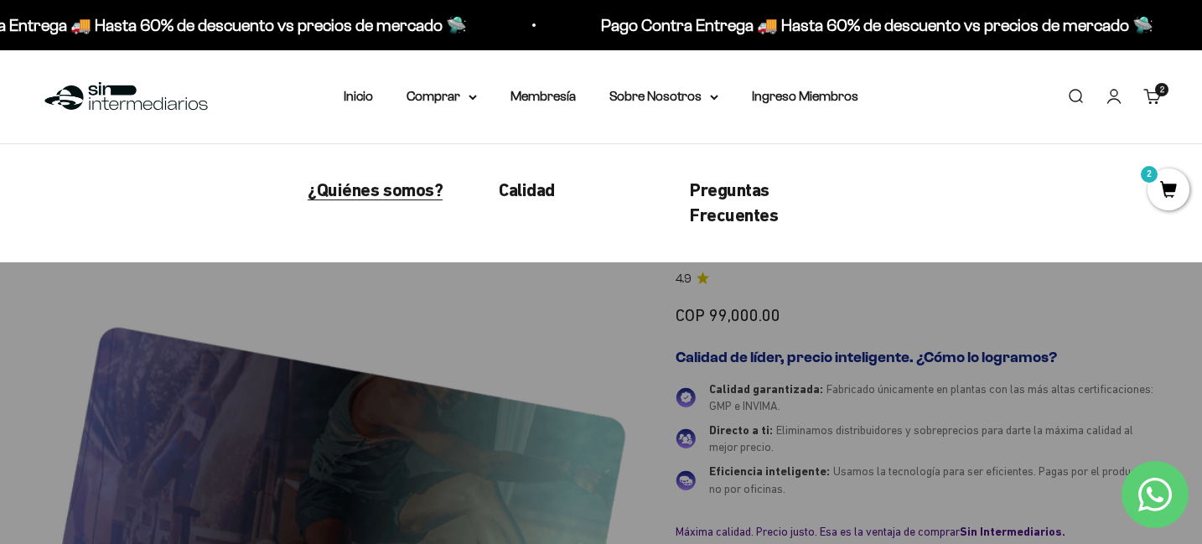
click at [402, 184] on span "¿Quiénes somos?" at bounding box center [375, 189] width 135 height 21
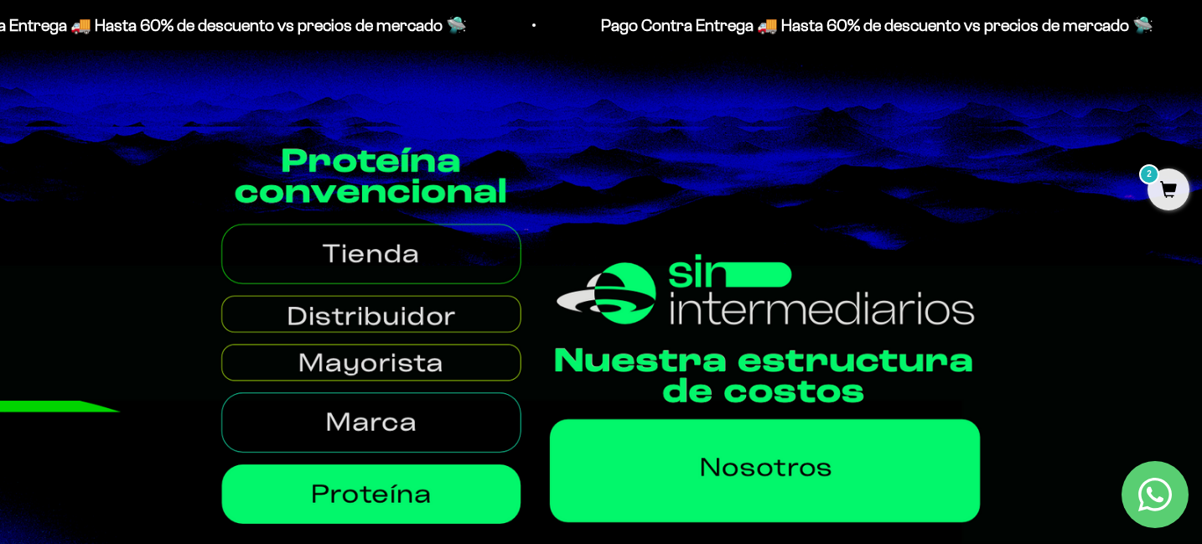
scroll to position [747, 0]
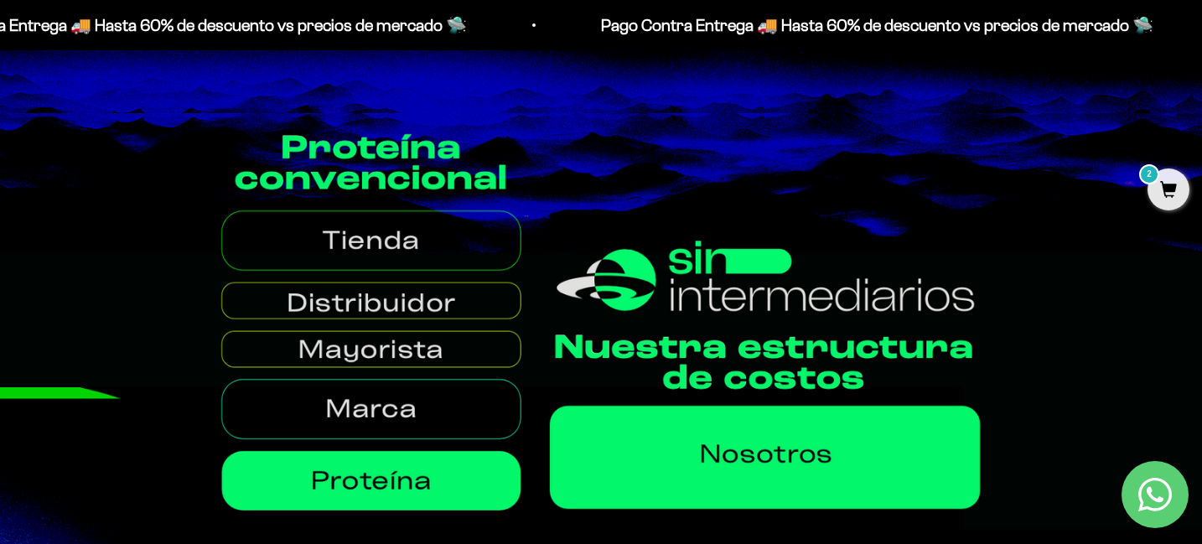
click at [362, 254] on img at bounding box center [601, 405] width 1202 height 584
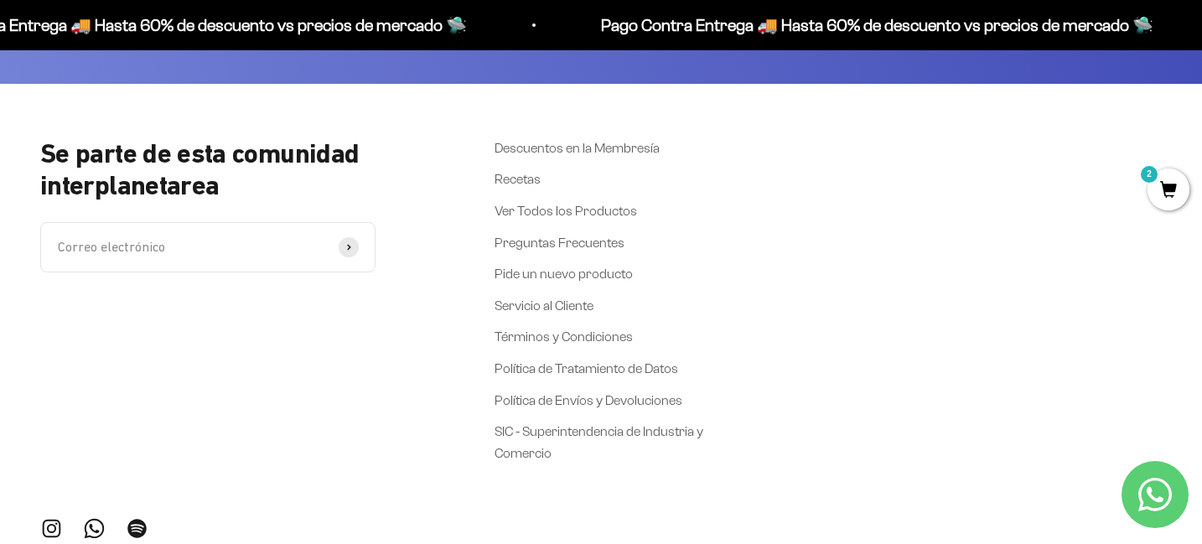
scroll to position [3831, 0]
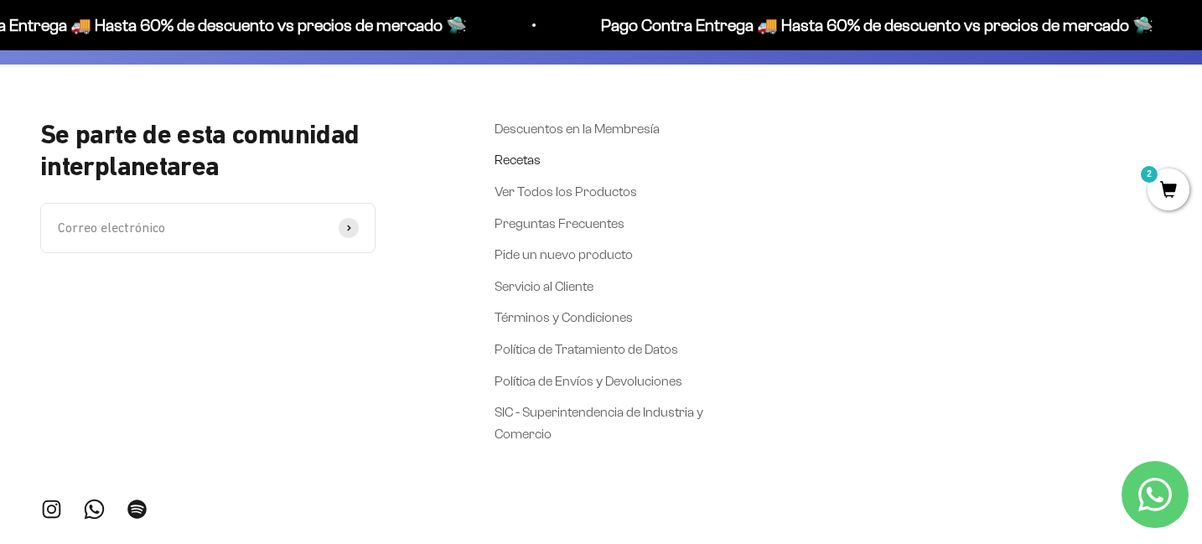
click at [510, 156] on link "Recetas" at bounding box center [517, 160] width 46 height 22
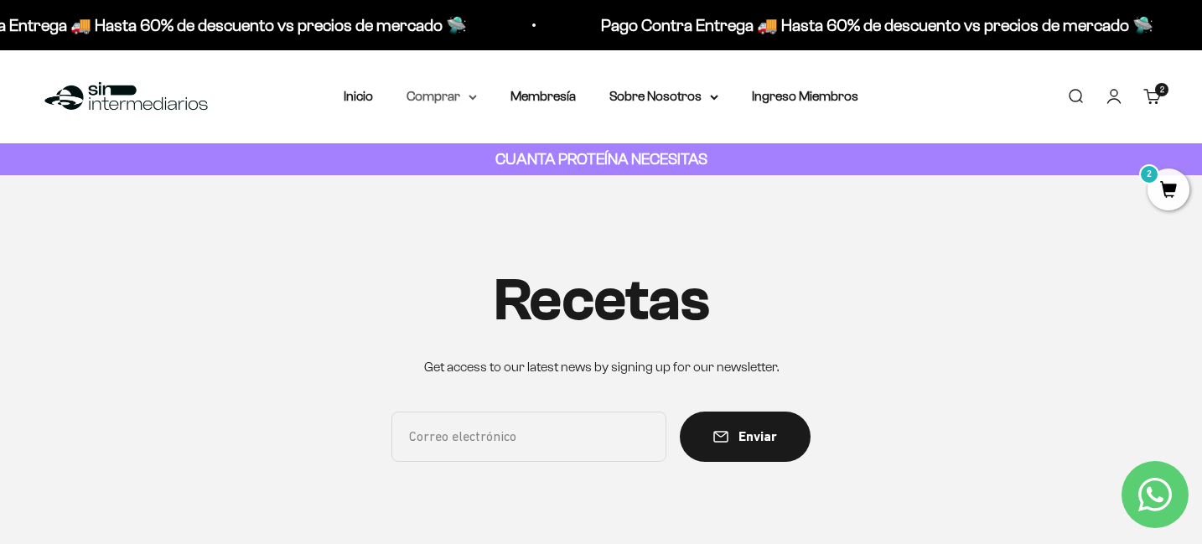
click at [448, 95] on summary "Comprar" at bounding box center [441, 96] width 70 height 22
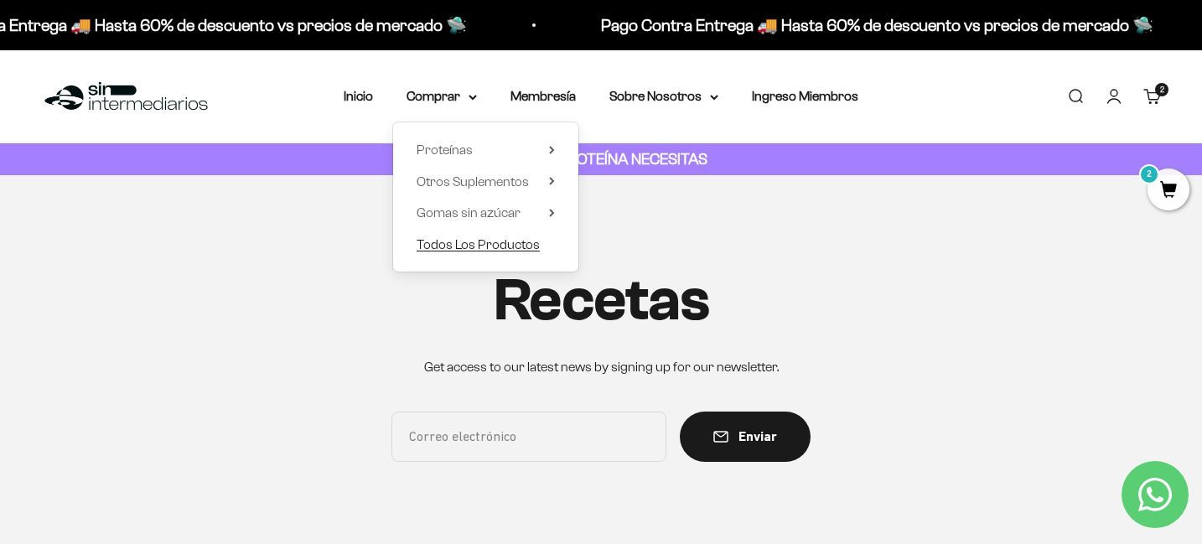
click at [437, 248] on span "Todos Los Productos" at bounding box center [478, 244] width 123 height 14
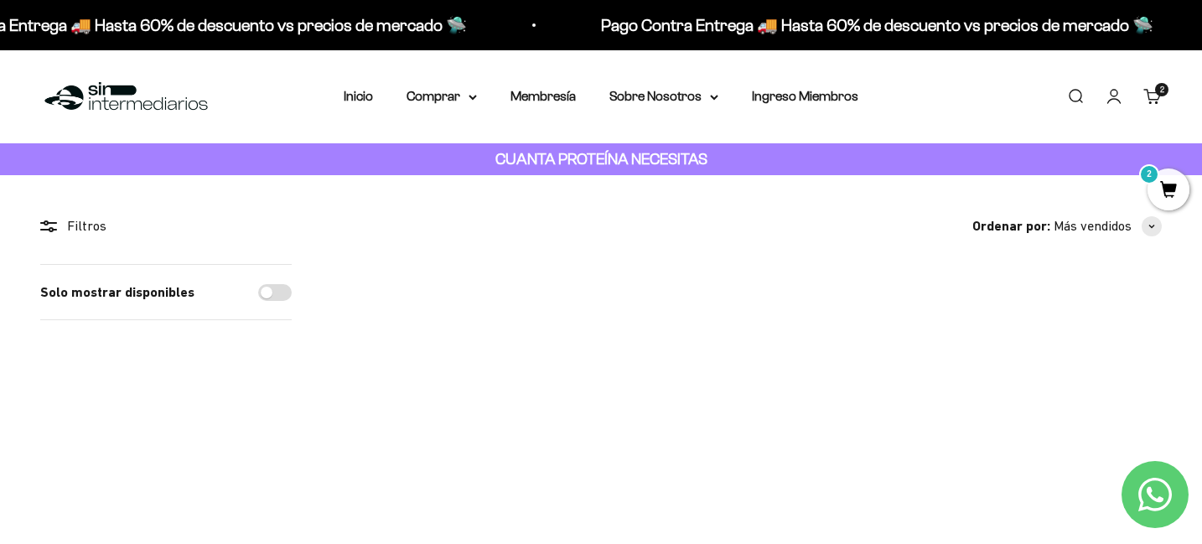
click at [1167, 186] on span "2" at bounding box center [1168, 189] width 42 height 42
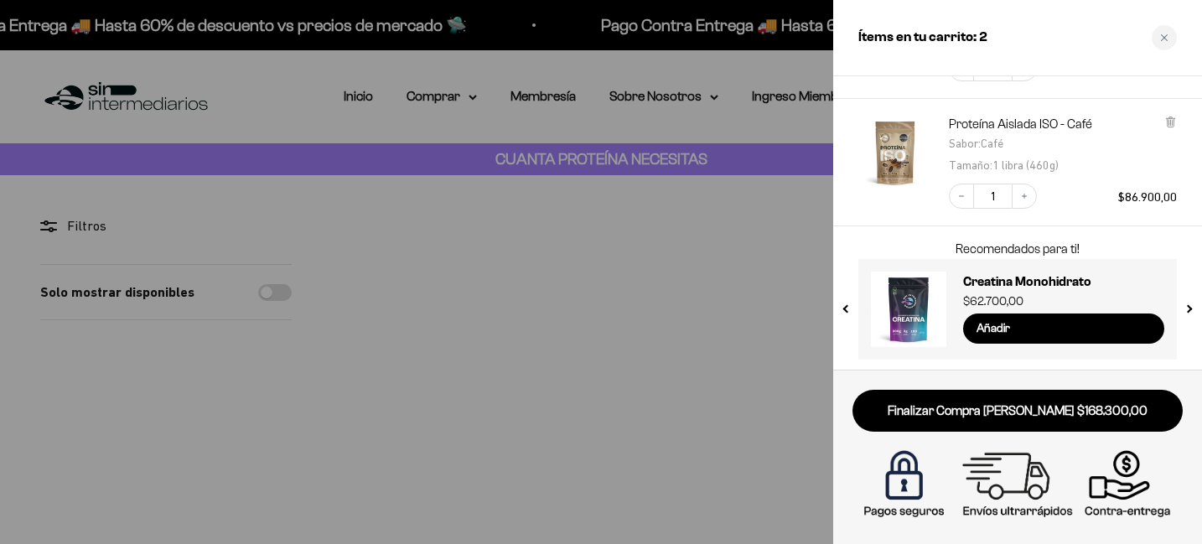
scroll to position [202, 0]
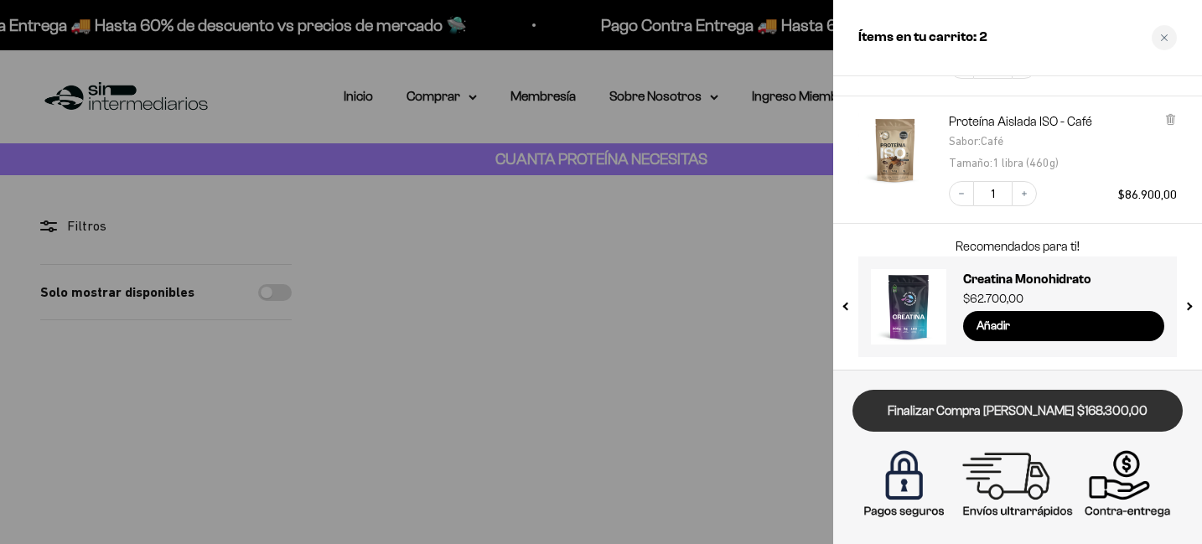
click at [976, 411] on link "Finalizar Compra [PERSON_NAME] $168.300,00" at bounding box center [1017, 411] width 330 height 43
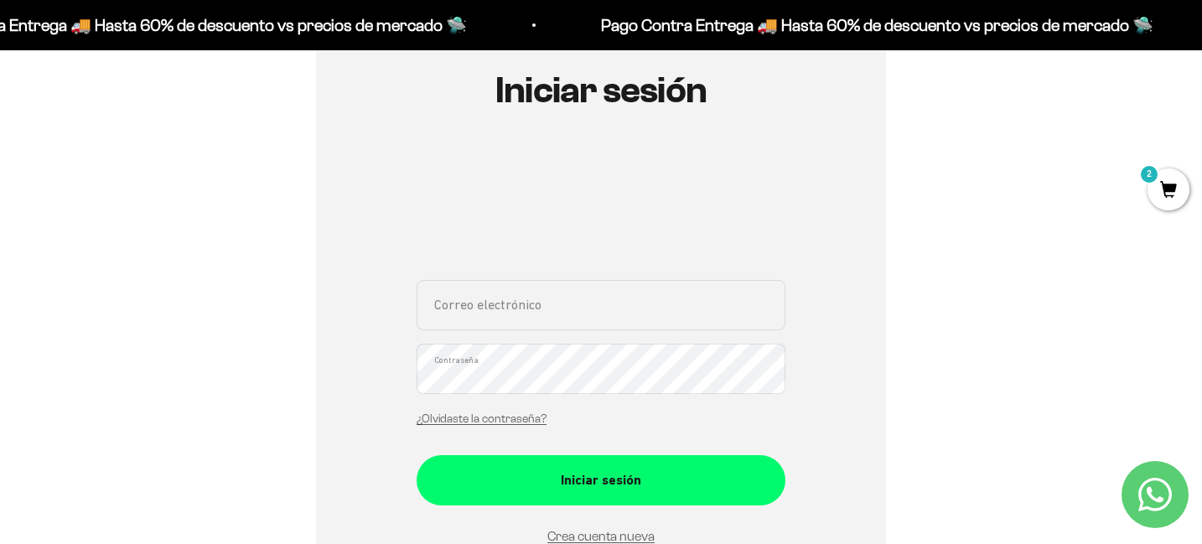
scroll to position [197, 0]
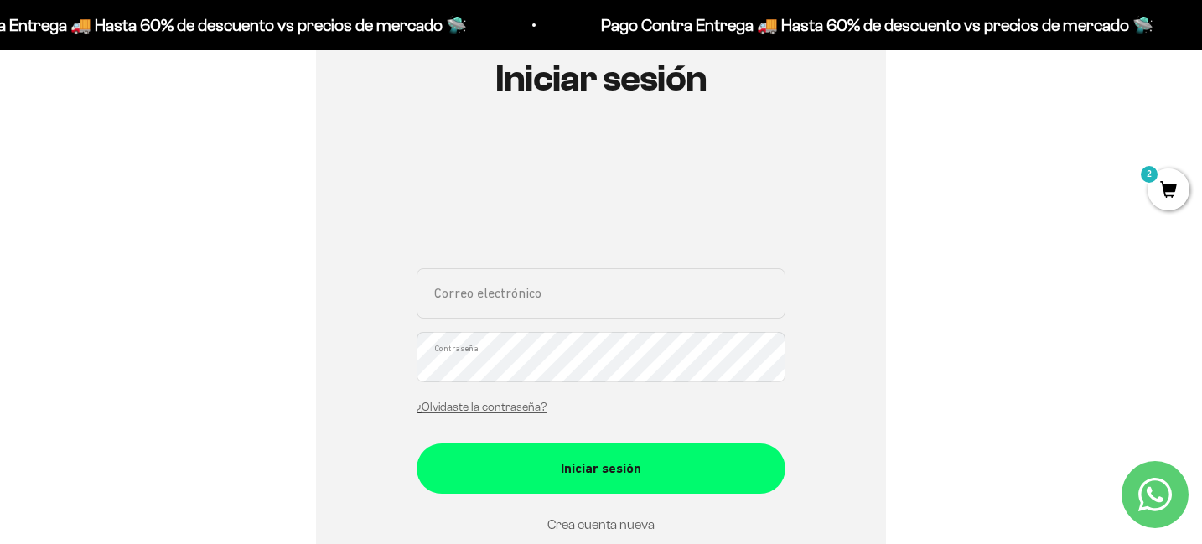
click at [578, 282] on input "Correo electrónico" at bounding box center [601, 293] width 369 height 50
type input "[EMAIL_ADDRESS][DOMAIN_NAME]"
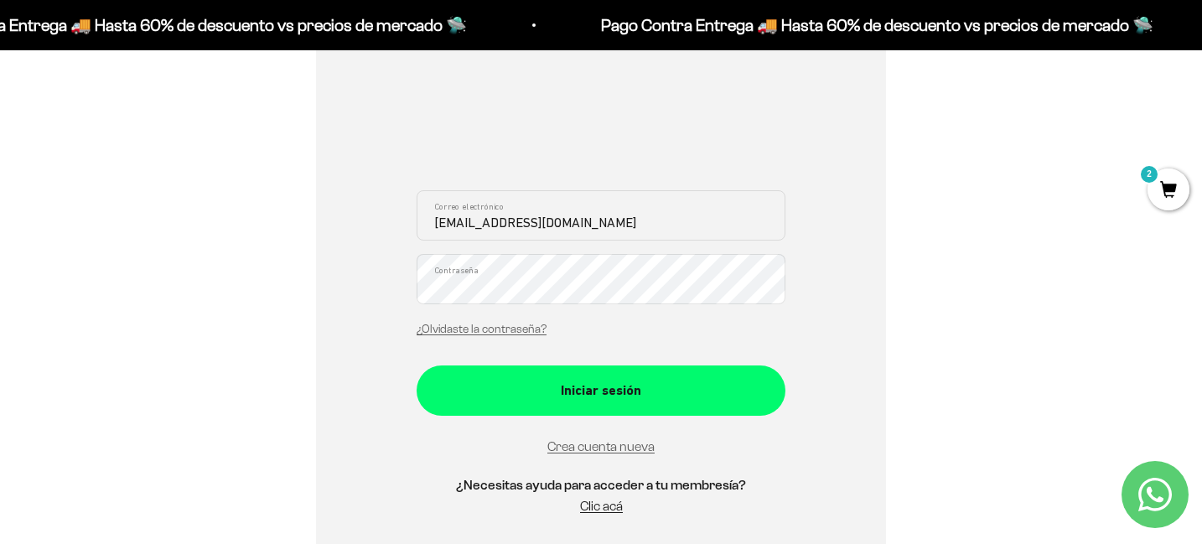
scroll to position [276, 0]
click at [597, 451] on link "Crea cuenta nueva" at bounding box center [600, 445] width 107 height 14
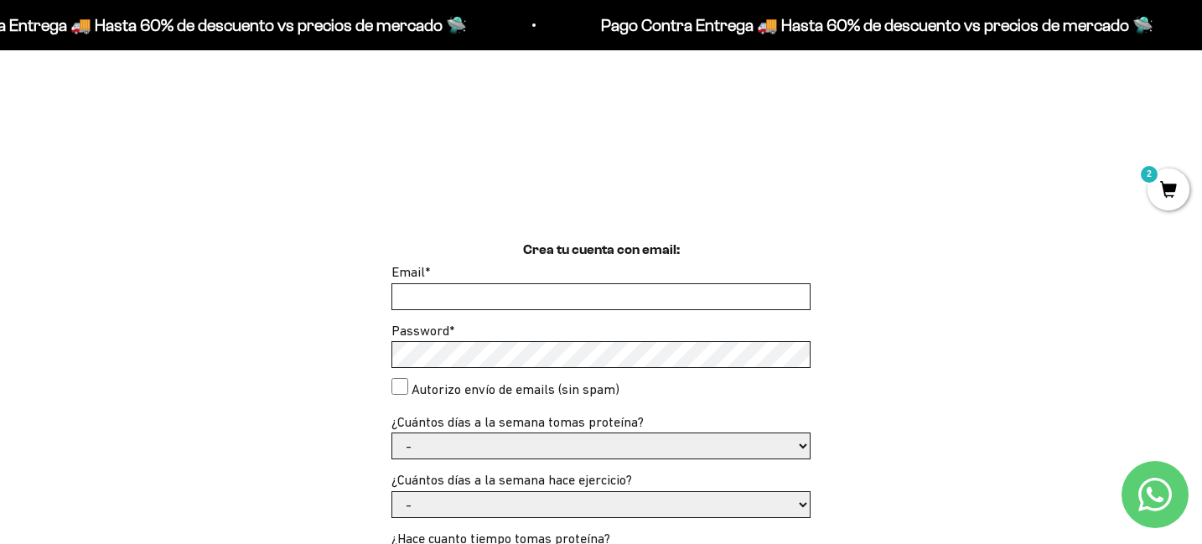
scroll to position [358, 0]
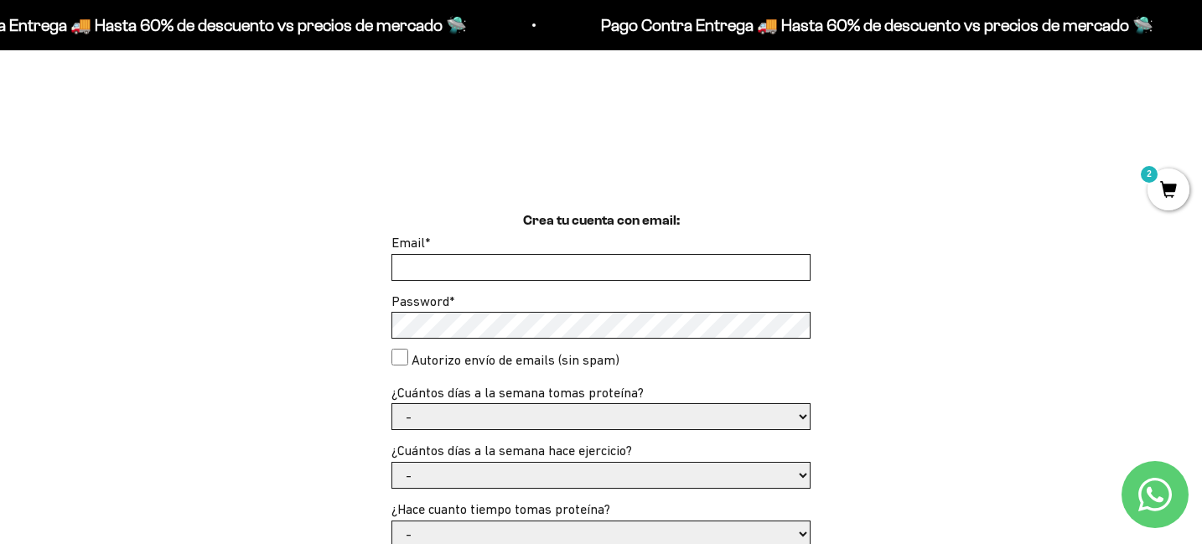
click at [583, 272] on input "Email *" at bounding box center [600, 267] width 417 height 25
type input "[EMAIL_ADDRESS][DOMAIN_NAME]"
click at [438, 411] on select "- 1 o 2 3 a 5 6 o 7" at bounding box center [600, 416] width 417 height 25
select select "3 a 5"
click at [458, 471] on select "- No hago 1 a 2 días 3 a 5 días 6 o 7 días" at bounding box center [600, 475] width 417 height 25
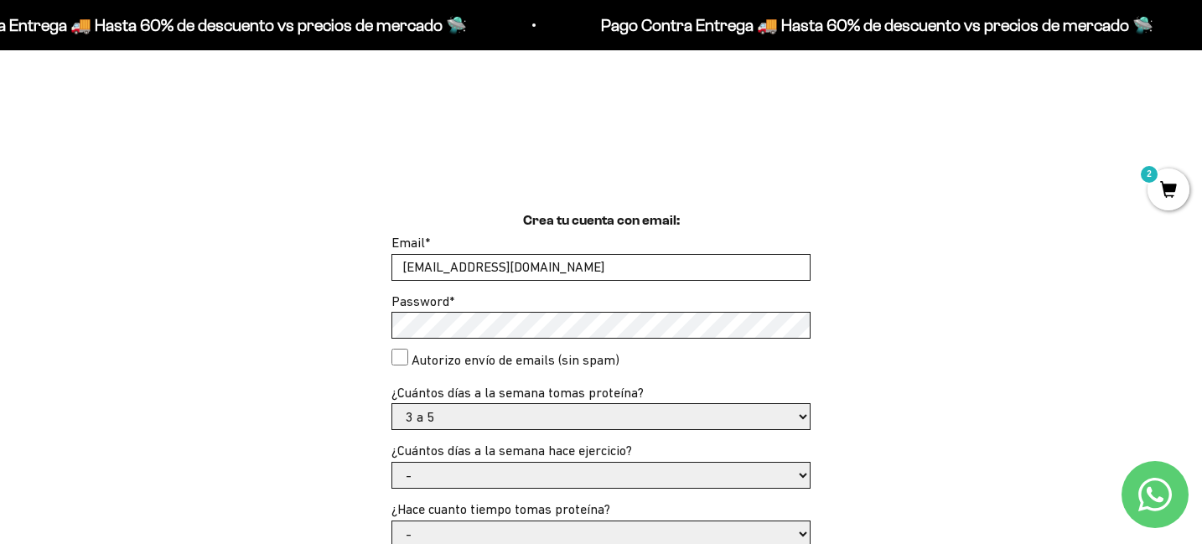
select select "3 a 5 días"
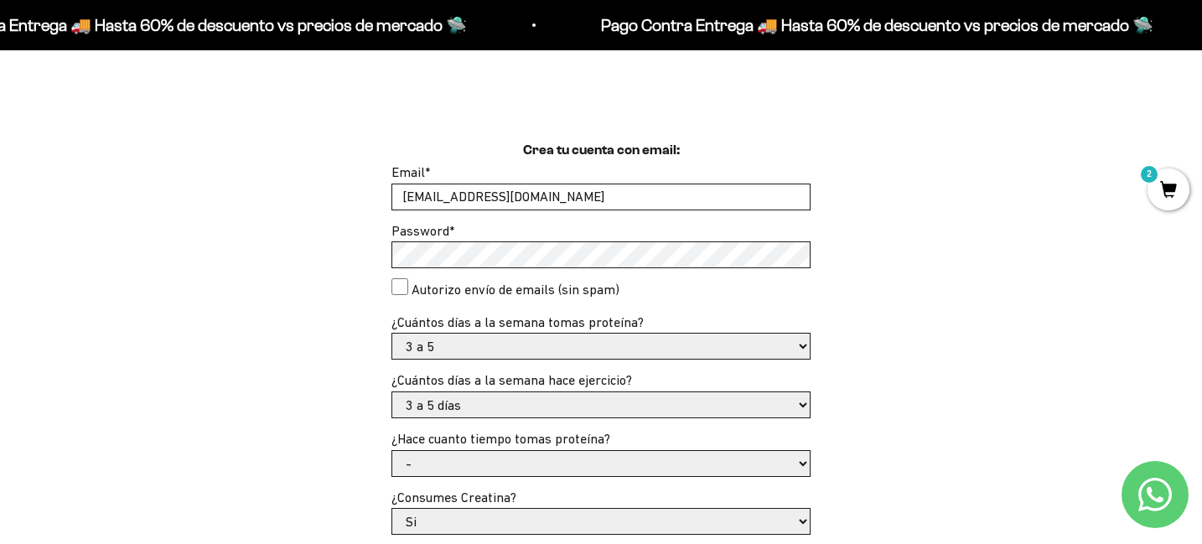
scroll to position [463, 0]
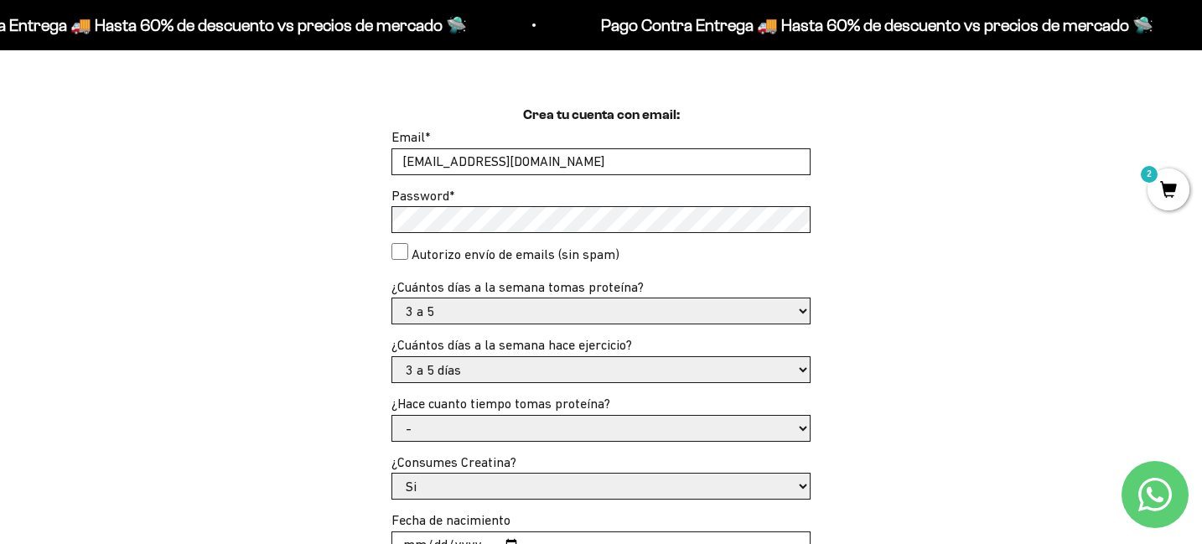
click at [474, 421] on select "- Apenas estoy empezando Menos de 6 meses Más de 6 meses Hace más de un año" at bounding box center [600, 428] width 417 height 25
select select "Menos de 6 meses"
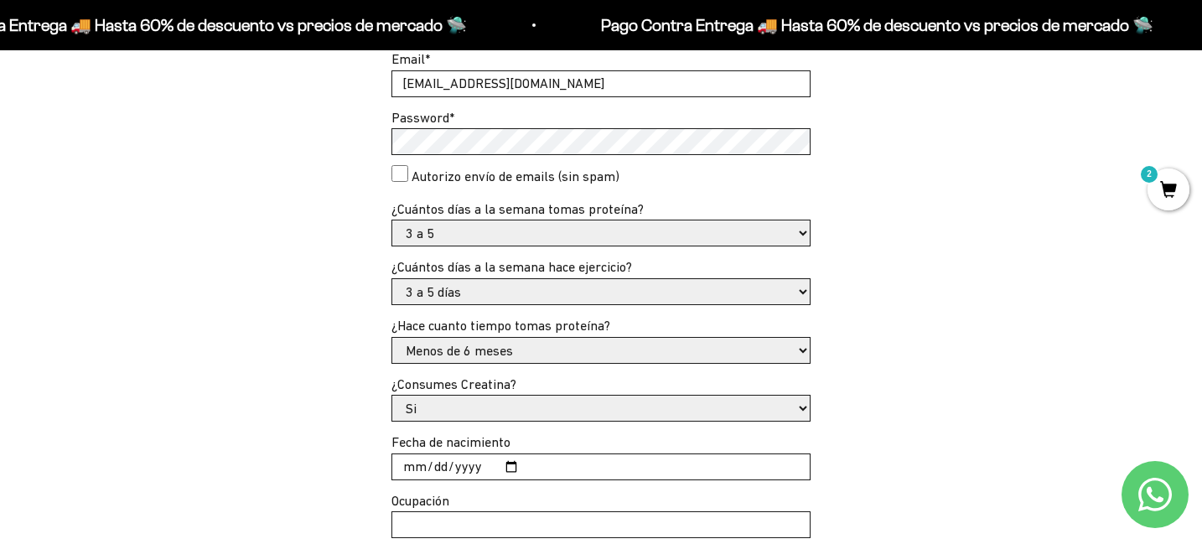
scroll to position [548, 0]
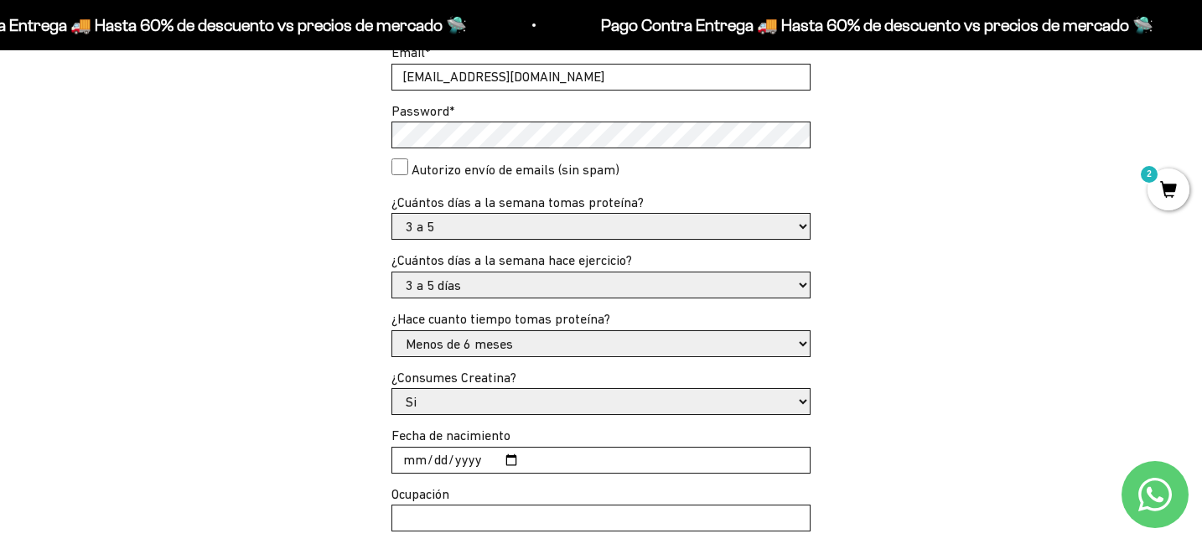
click at [474, 406] on select "Si No" at bounding box center [600, 401] width 417 height 25
select select "No"
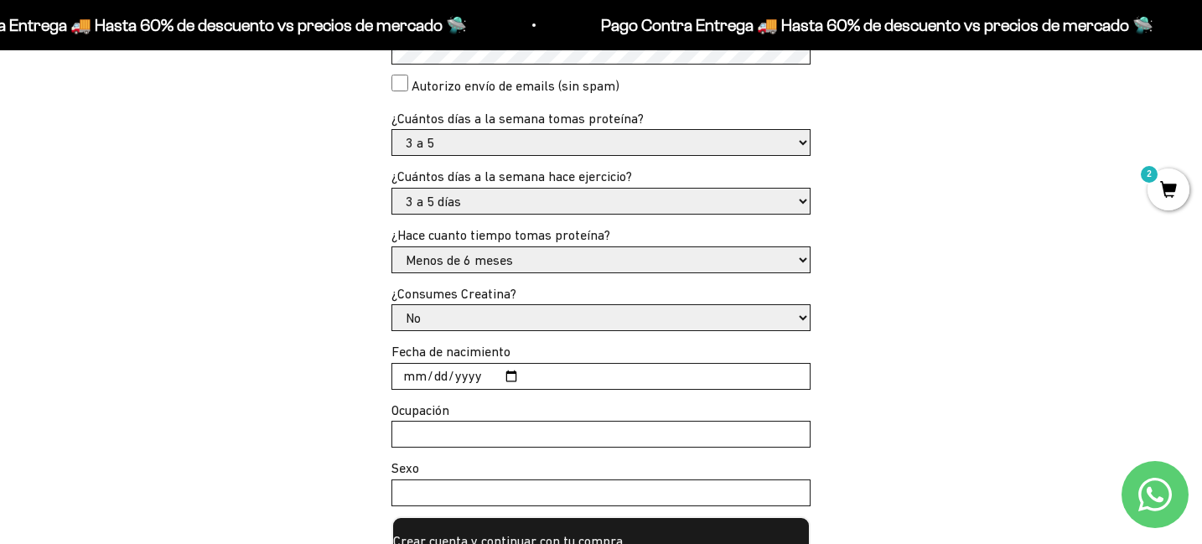
scroll to position [634, 0]
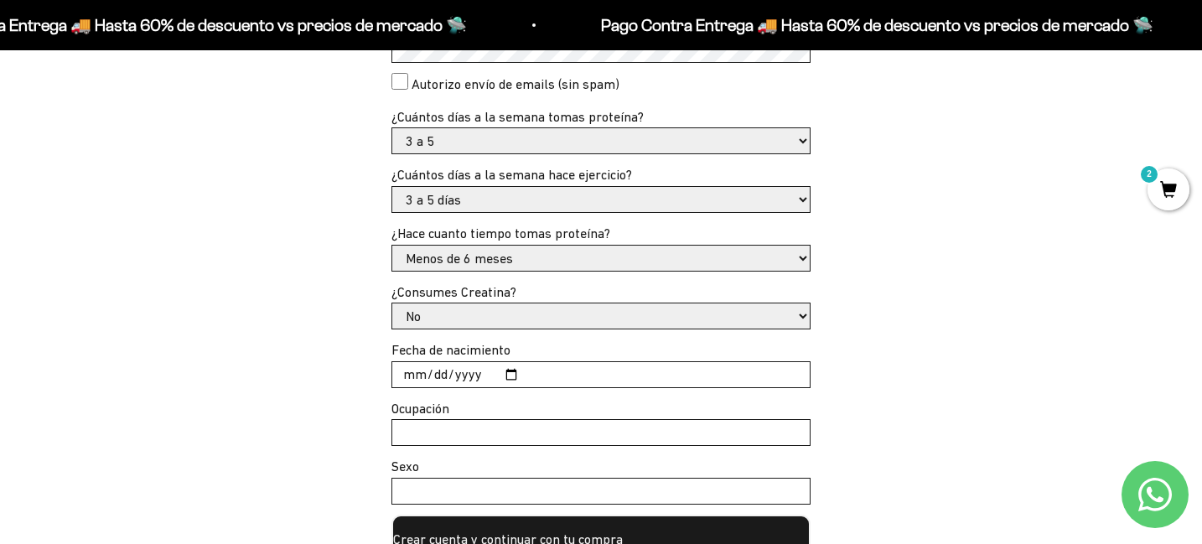
click at [472, 386] on input "Fecha de nacimiento" at bounding box center [600, 374] width 417 height 25
type input "[DATE]"
click at [472, 437] on input "Ocupación" at bounding box center [600, 432] width 417 height 25
drag, startPoint x: 497, startPoint y: 437, endPoint x: 255, endPoint y: 390, distance: 246.7
click at [261, 398] on div "Crea tu cuenta con email: Email * [EMAIL_ADDRESS][DOMAIN_NAME] Password * Autor…" at bounding box center [600, 250] width 1121 height 630
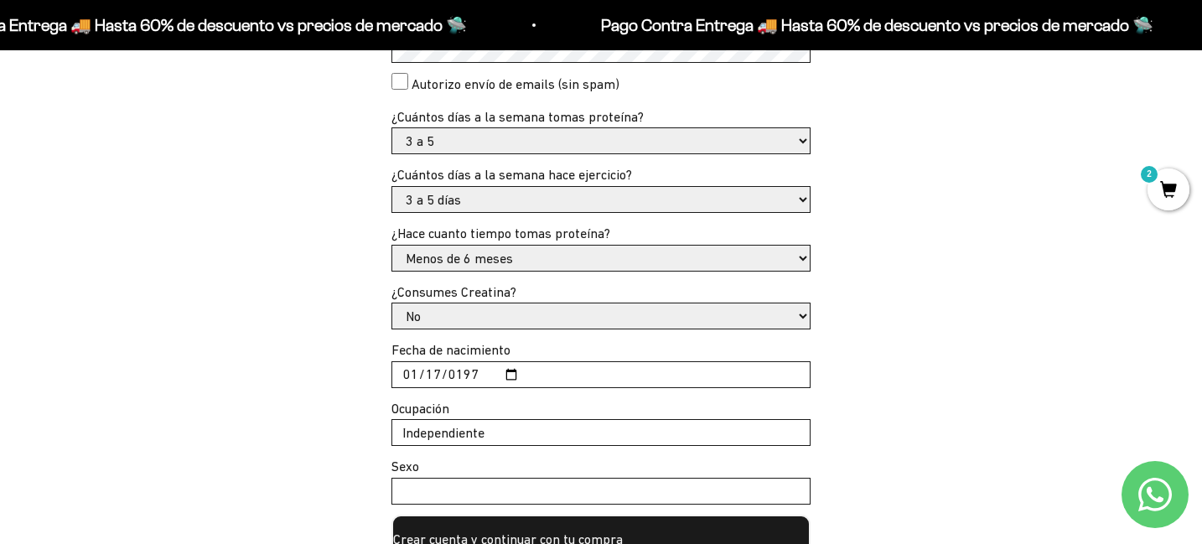
type input "Independiente"
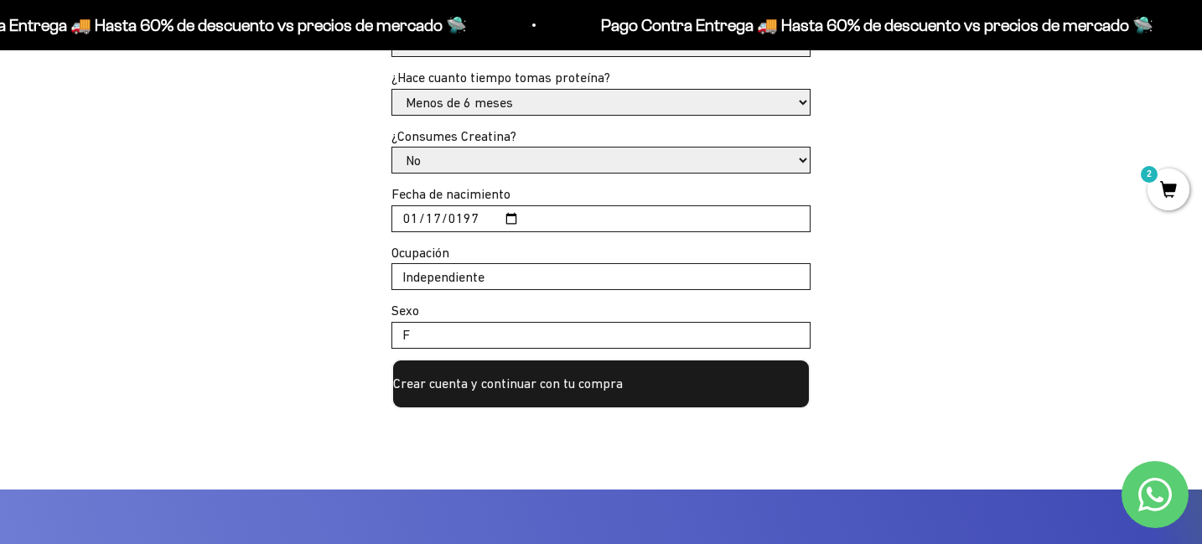
scroll to position [792, 0]
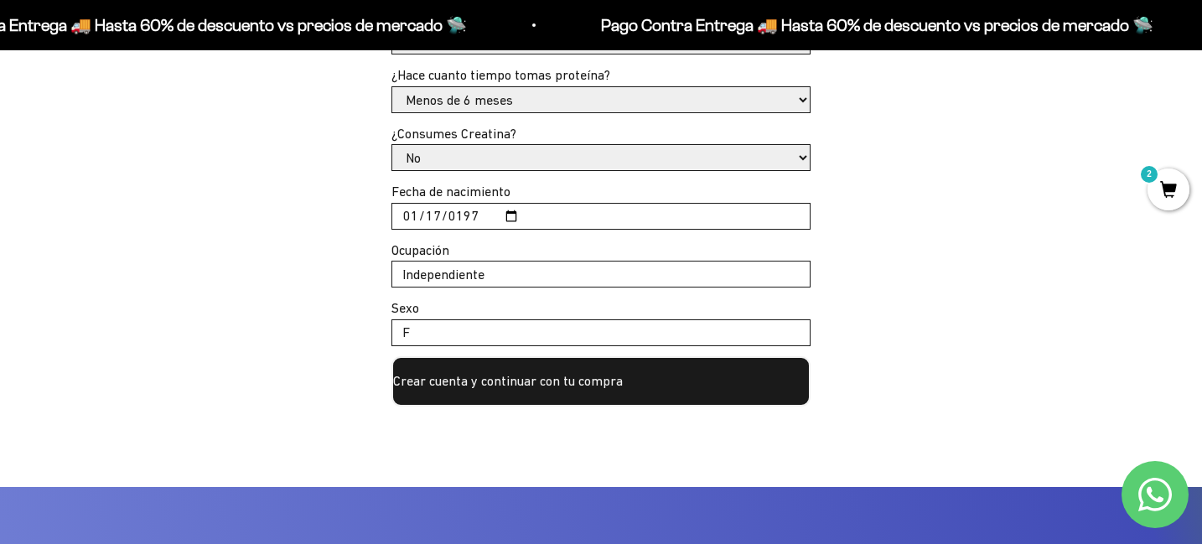
type input "F"
click at [443, 361] on button "Crear cuenta y continuar con tu compra" at bounding box center [600, 381] width 419 height 50
